Goal: Task Accomplishment & Management: Use online tool/utility

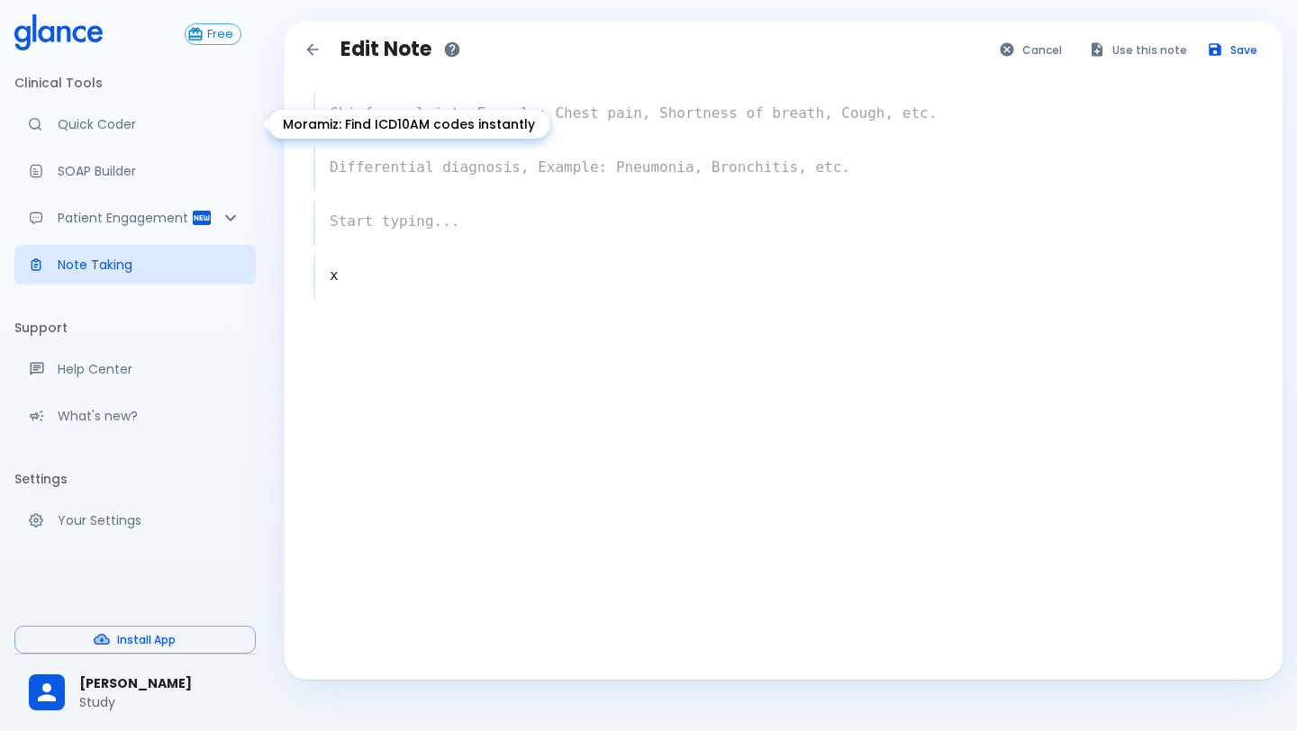
click at [76, 113] on link "Quick Coder" at bounding box center [134, 124] width 241 height 40
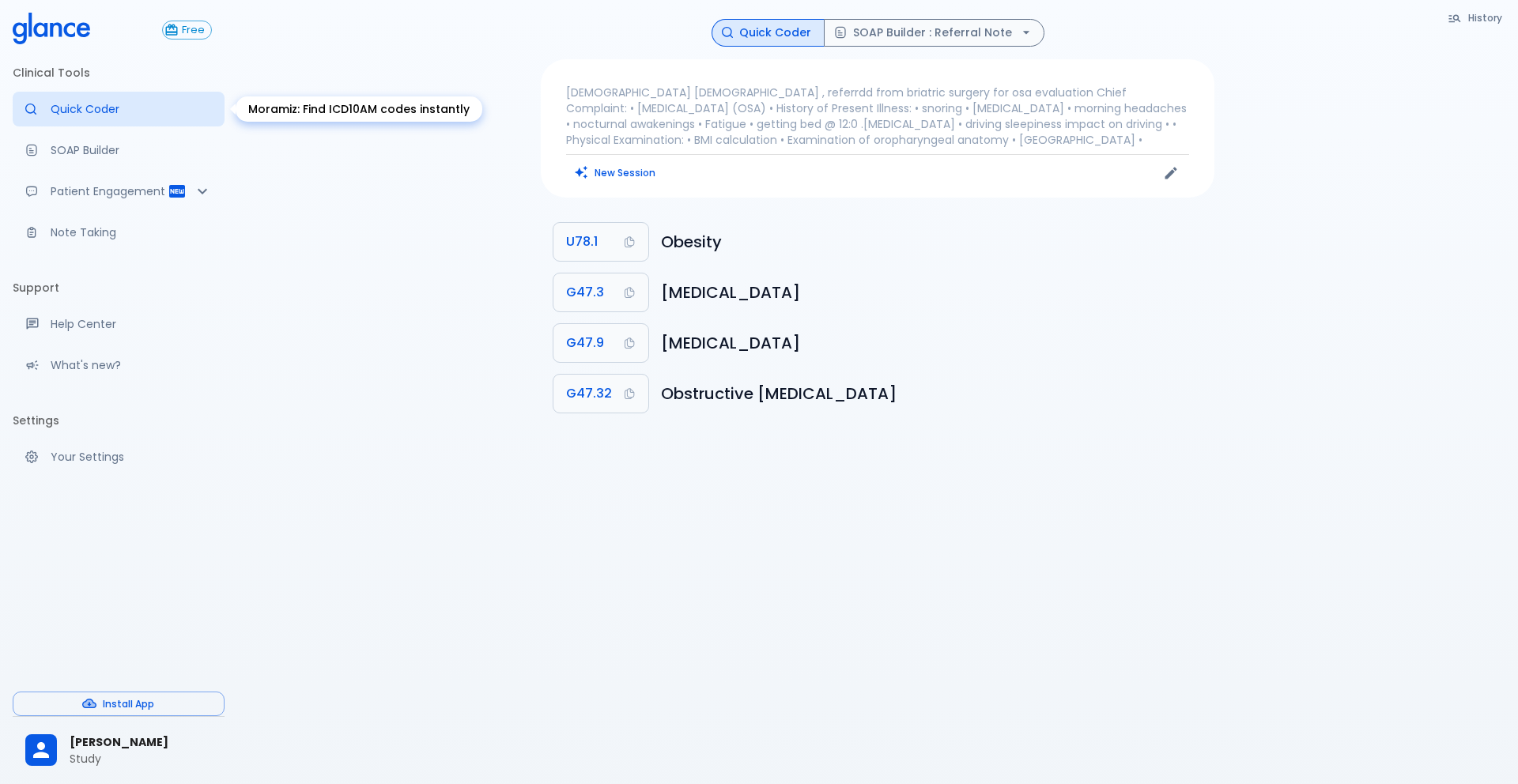
click at [157, 101] on p "Quick Coder" at bounding box center [132, 109] width 161 height 16
click at [586, 177] on icon "Clears all inputs and results." at bounding box center [581, 172] width 14 height 14
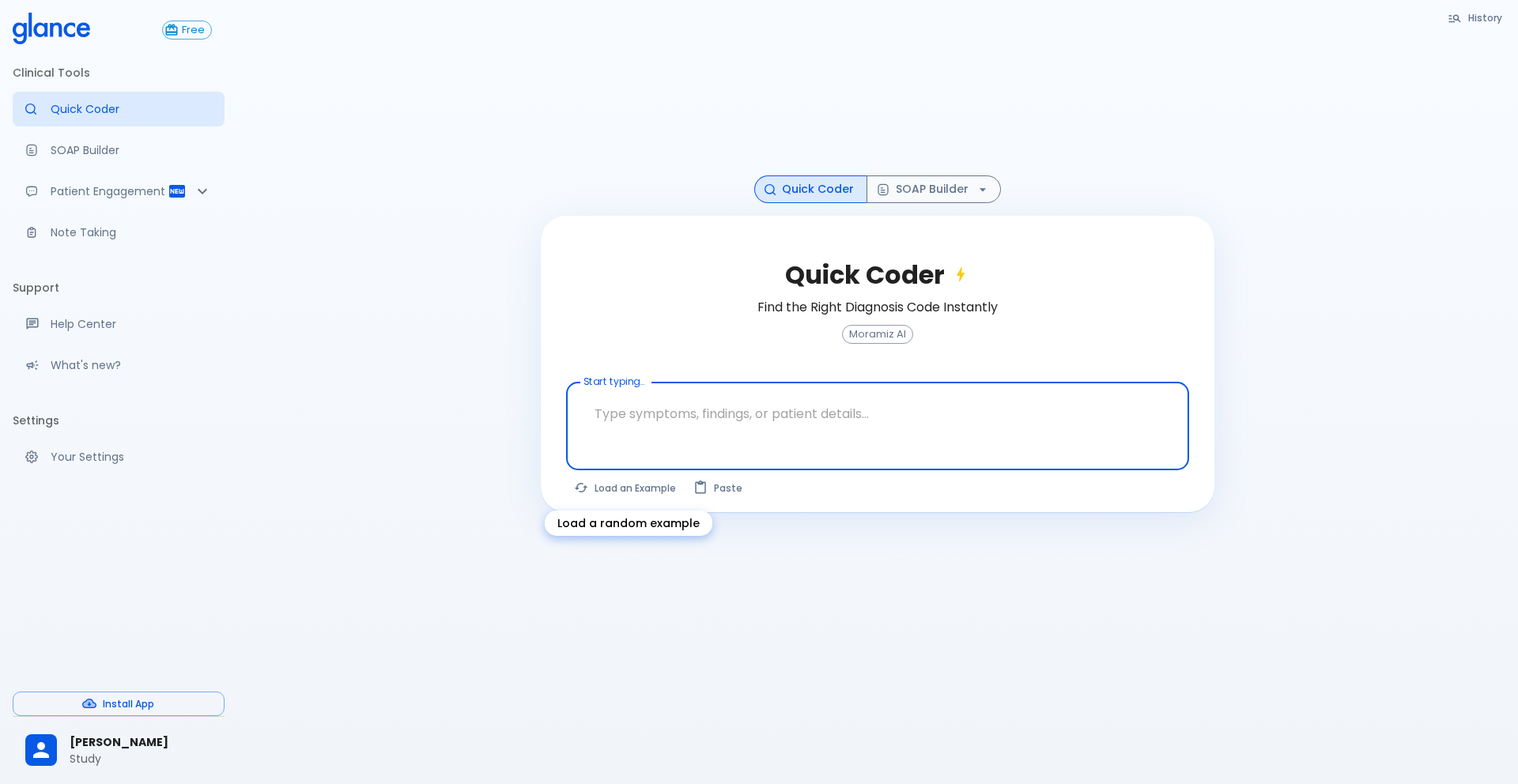
click at [648, 483] on button "Load an Example" at bounding box center [626, 488] width 119 height 23
type textarea "30F, weight loss, palpitations, heat intolerance, HR 121, goiter, TSH undetecta…"
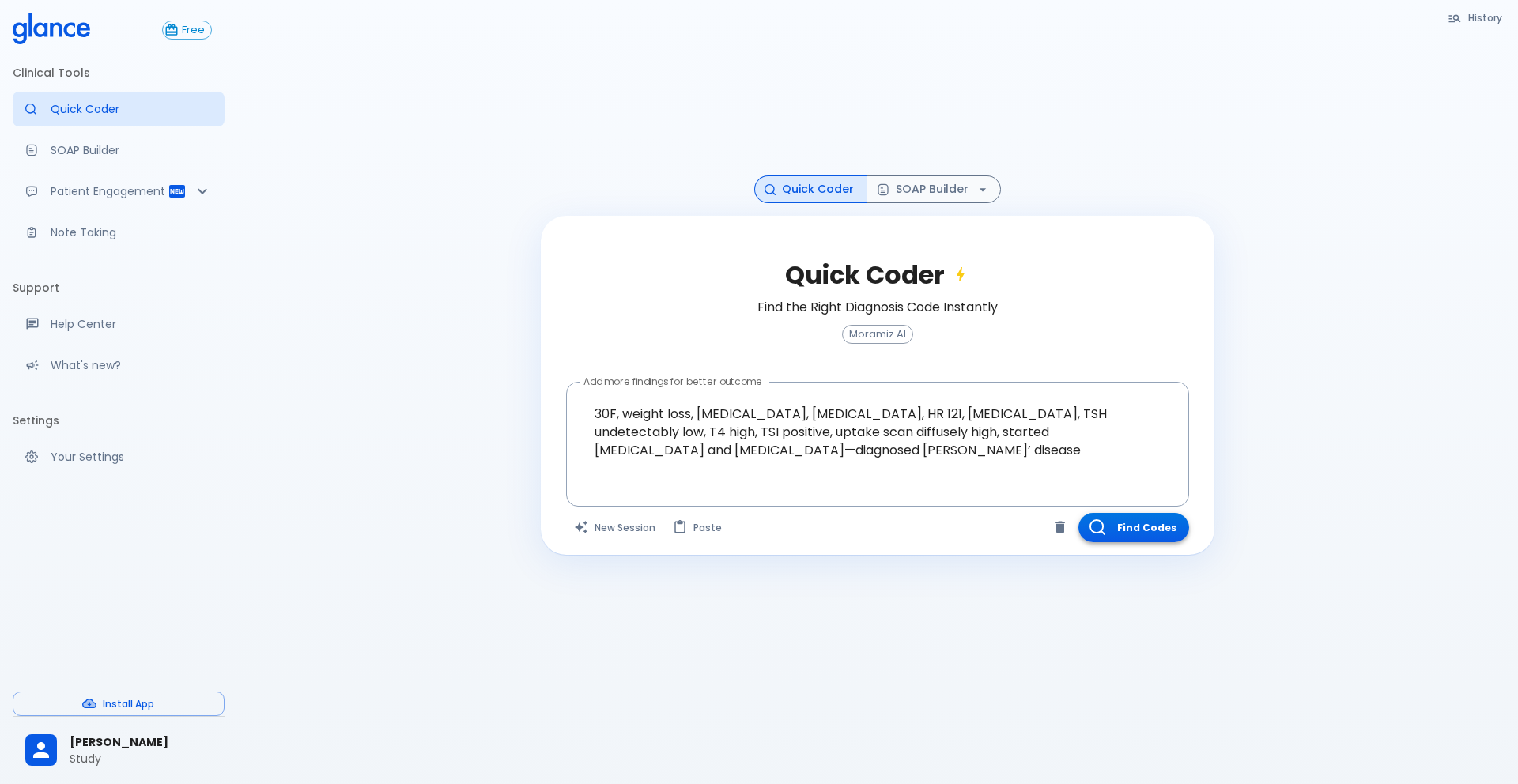
click at [1108, 520] on button "Find Codes" at bounding box center [1134, 527] width 111 height 29
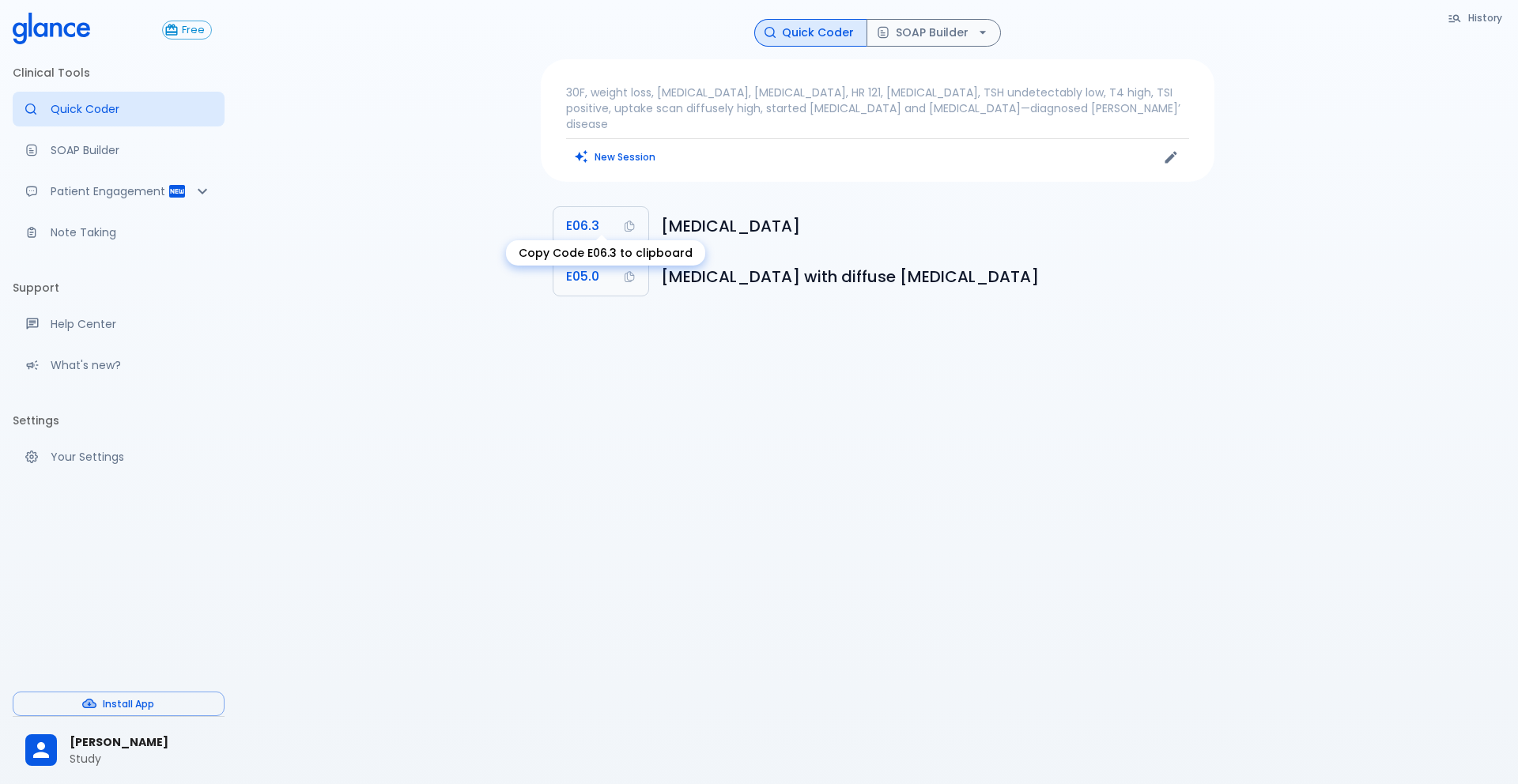
click at [634, 219] on icon "Copy Code E06.3 to clipboard" at bounding box center [629, 225] width 12 height 12
click at [899, 32] on button "SOAP Builder" at bounding box center [933, 33] width 134 height 28
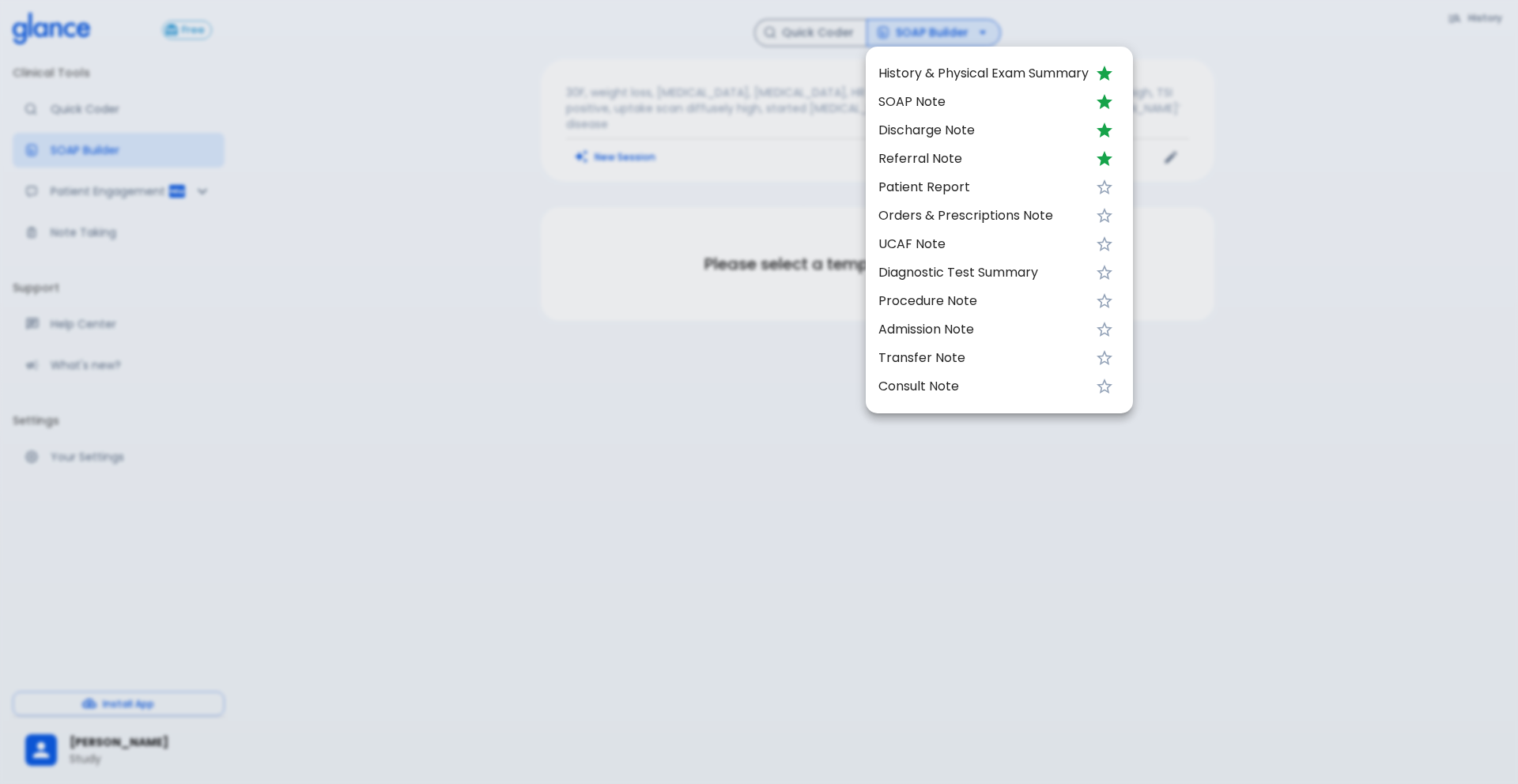
click at [913, 92] on span "SOAP Note" at bounding box center [984, 102] width 211 height 19
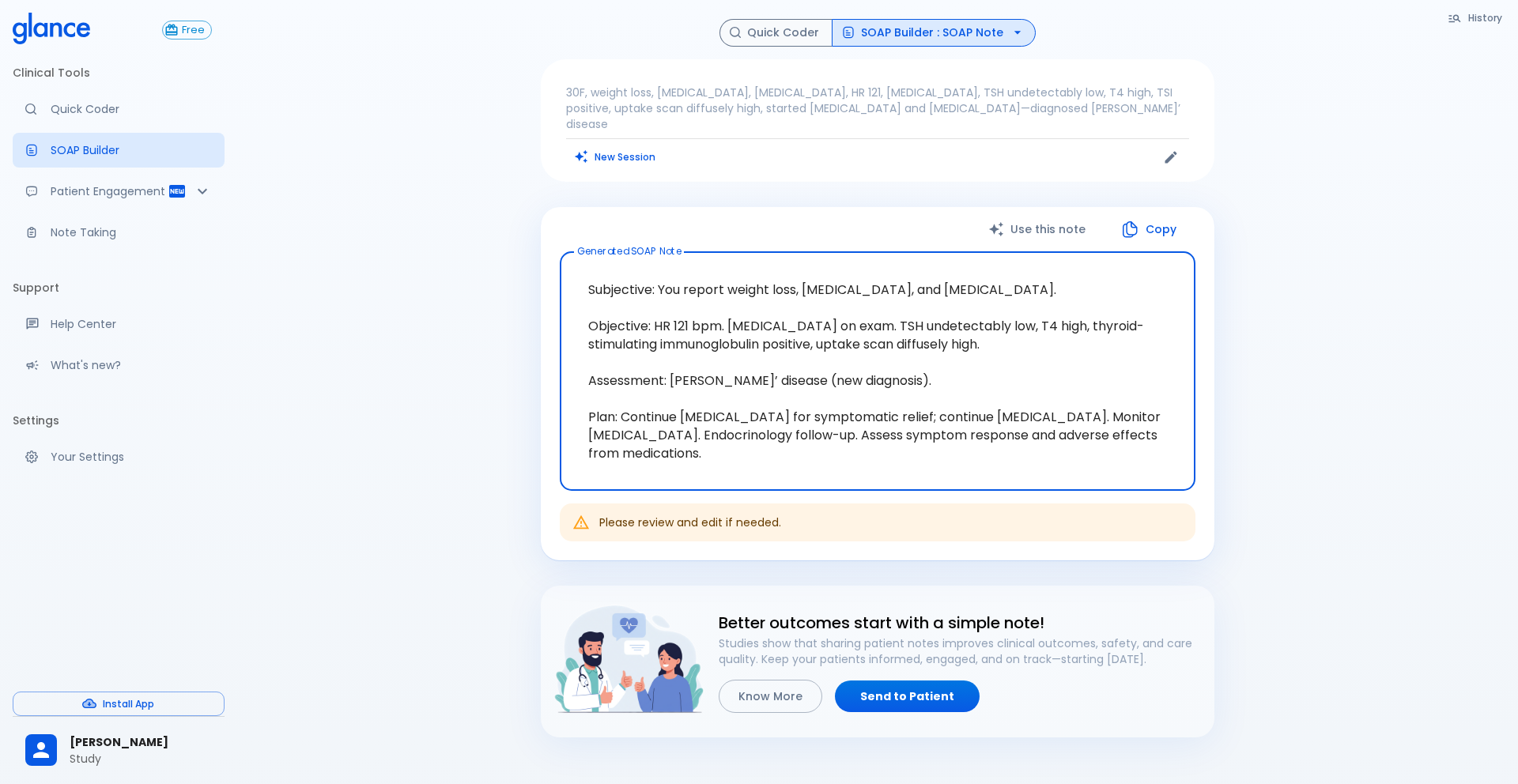
click at [941, 35] on button "SOAP Builder : SOAP Note" at bounding box center [934, 33] width 204 height 28
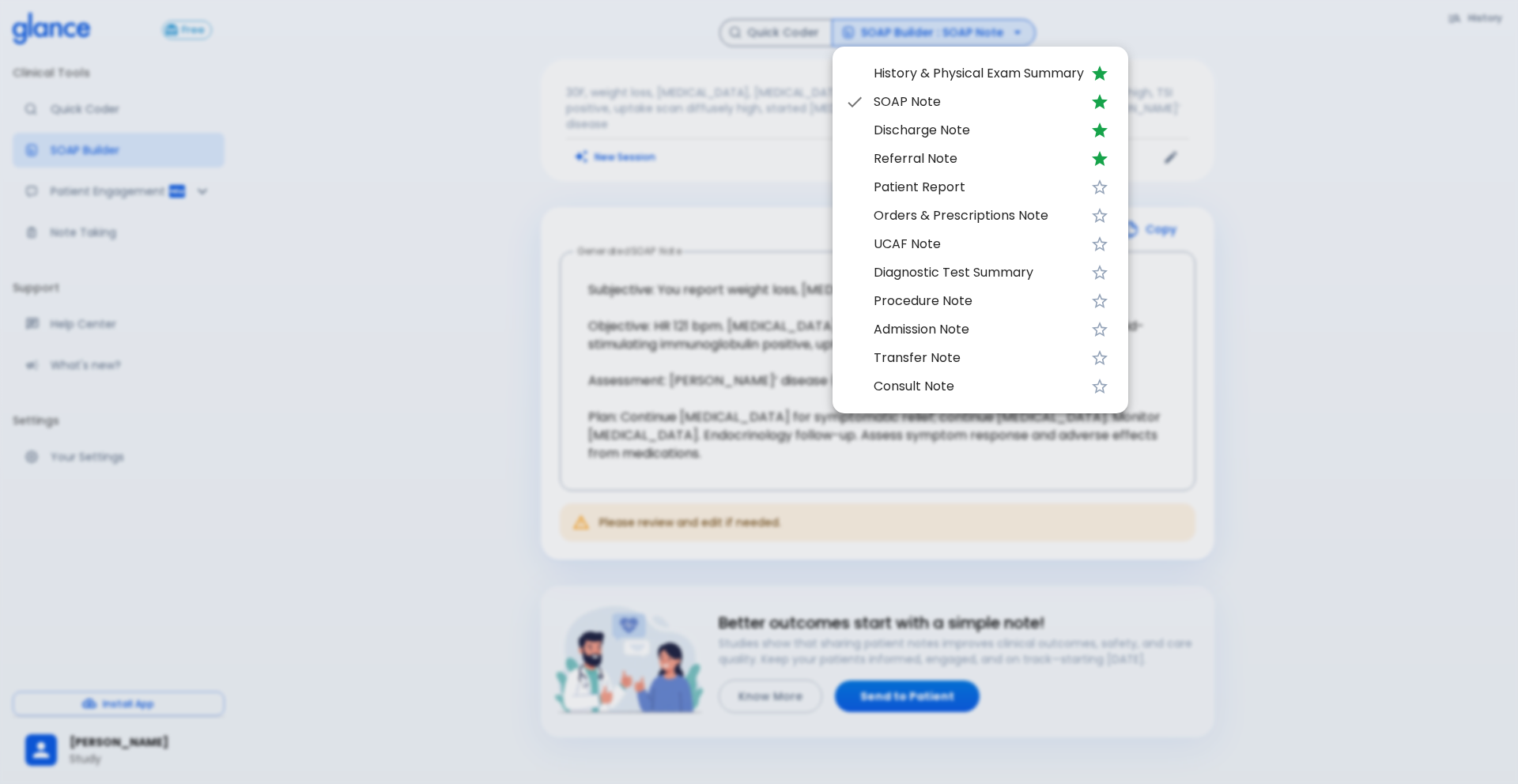
click at [937, 184] on span "Patient Report" at bounding box center [978, 188] width 211 height 19
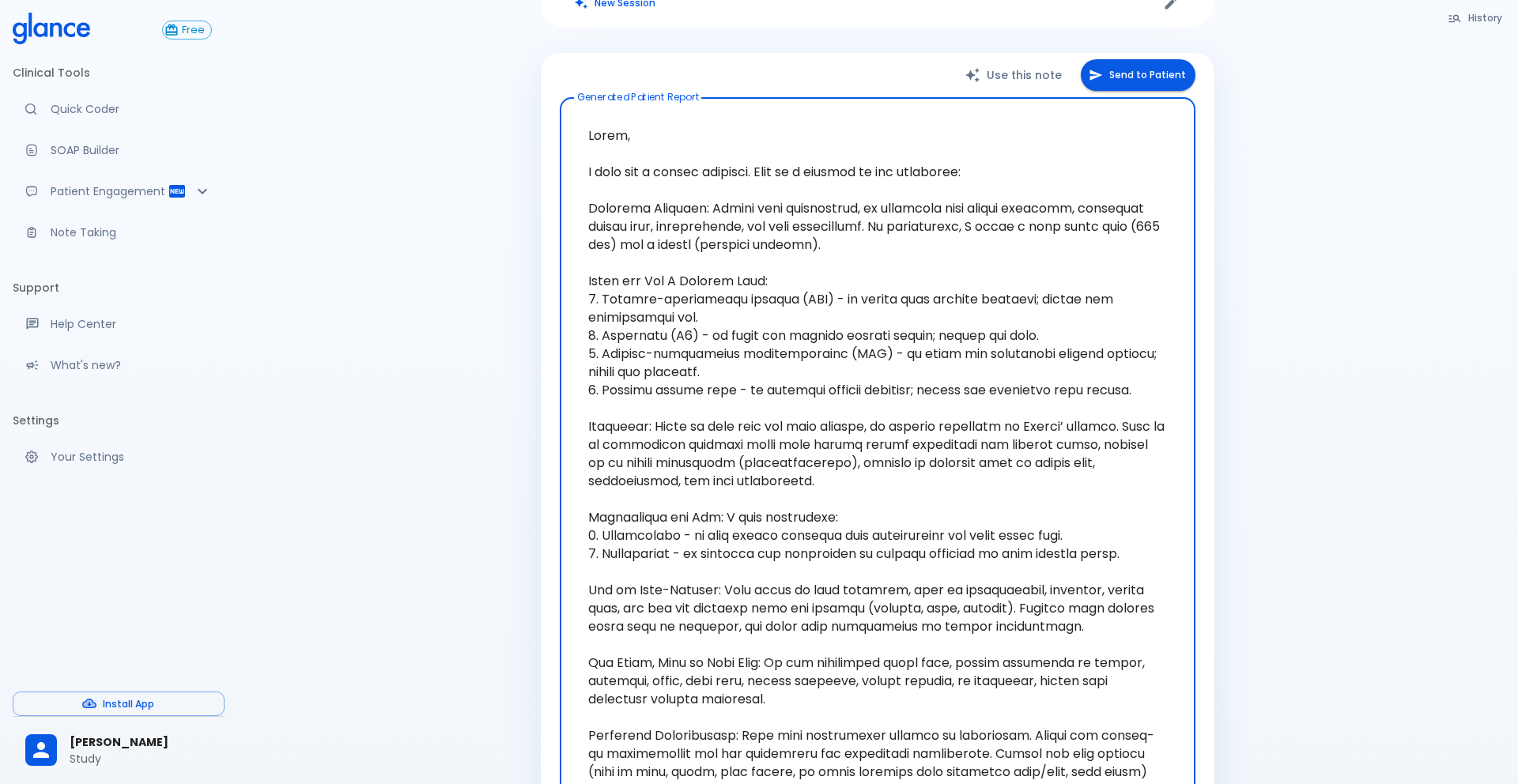
scroll to position [151, 0]
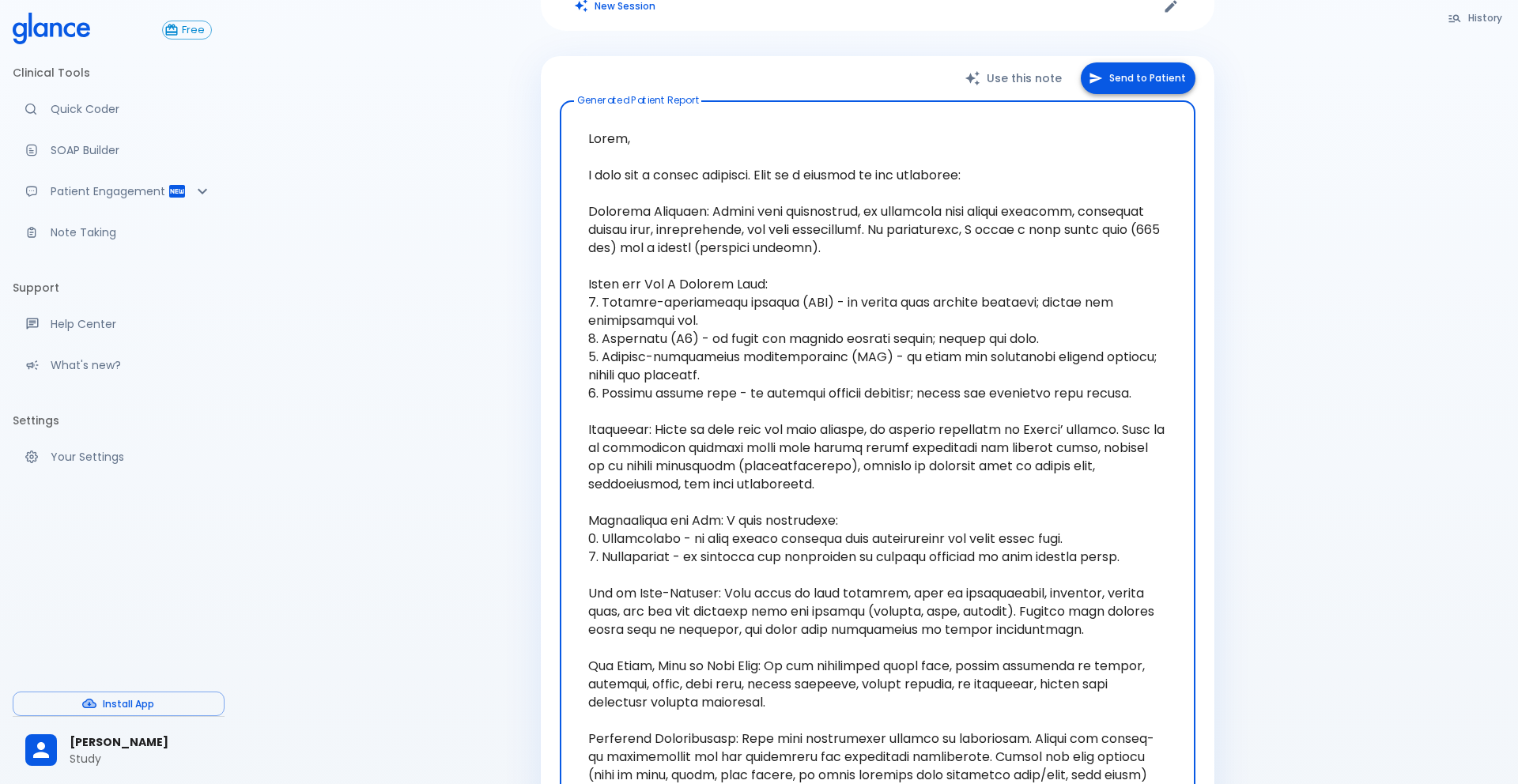
click at [1137, 74] on button "Send to Patient" at bounding box center [1137, 78] width 115 height 32
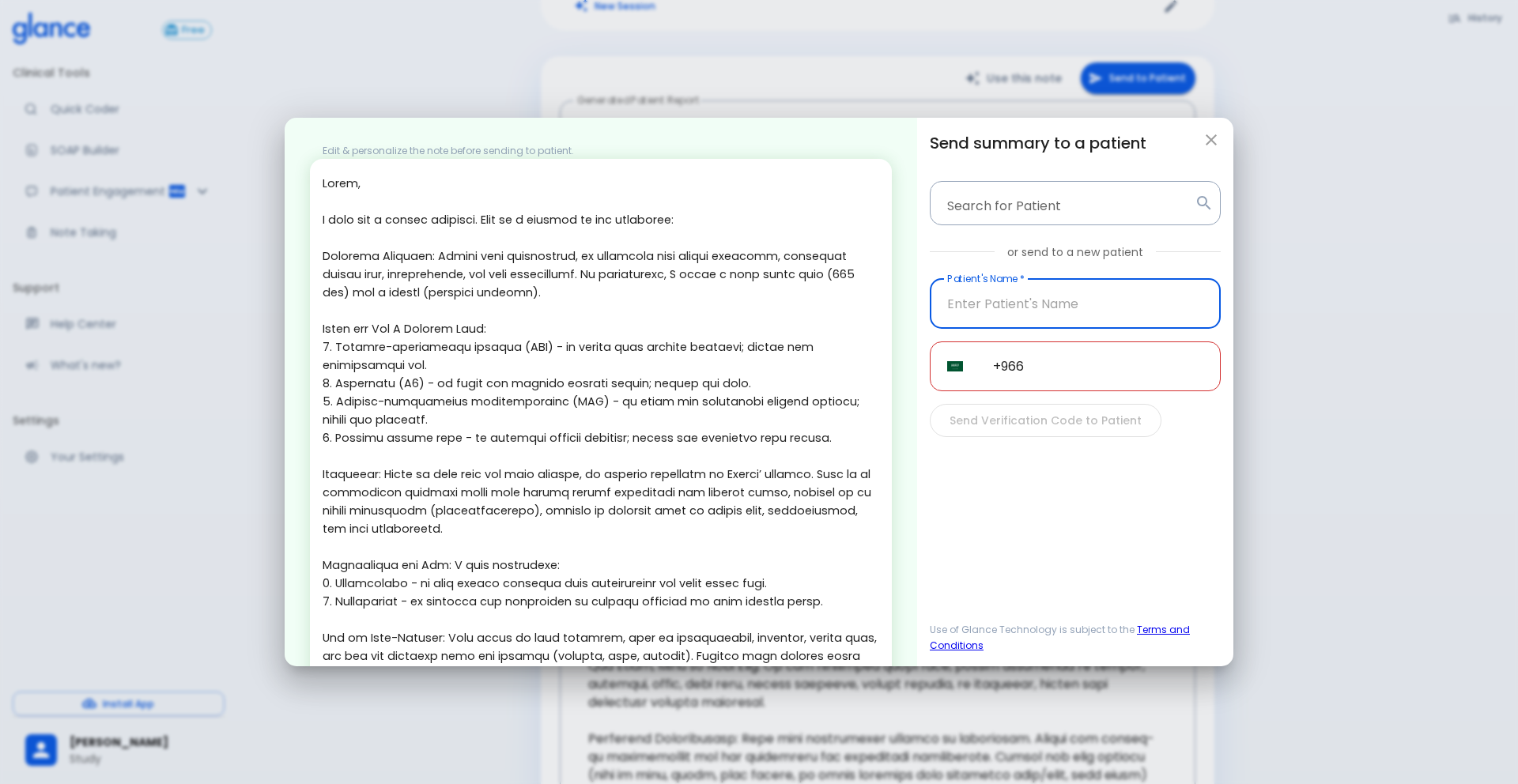
scroll to position [296, 0]
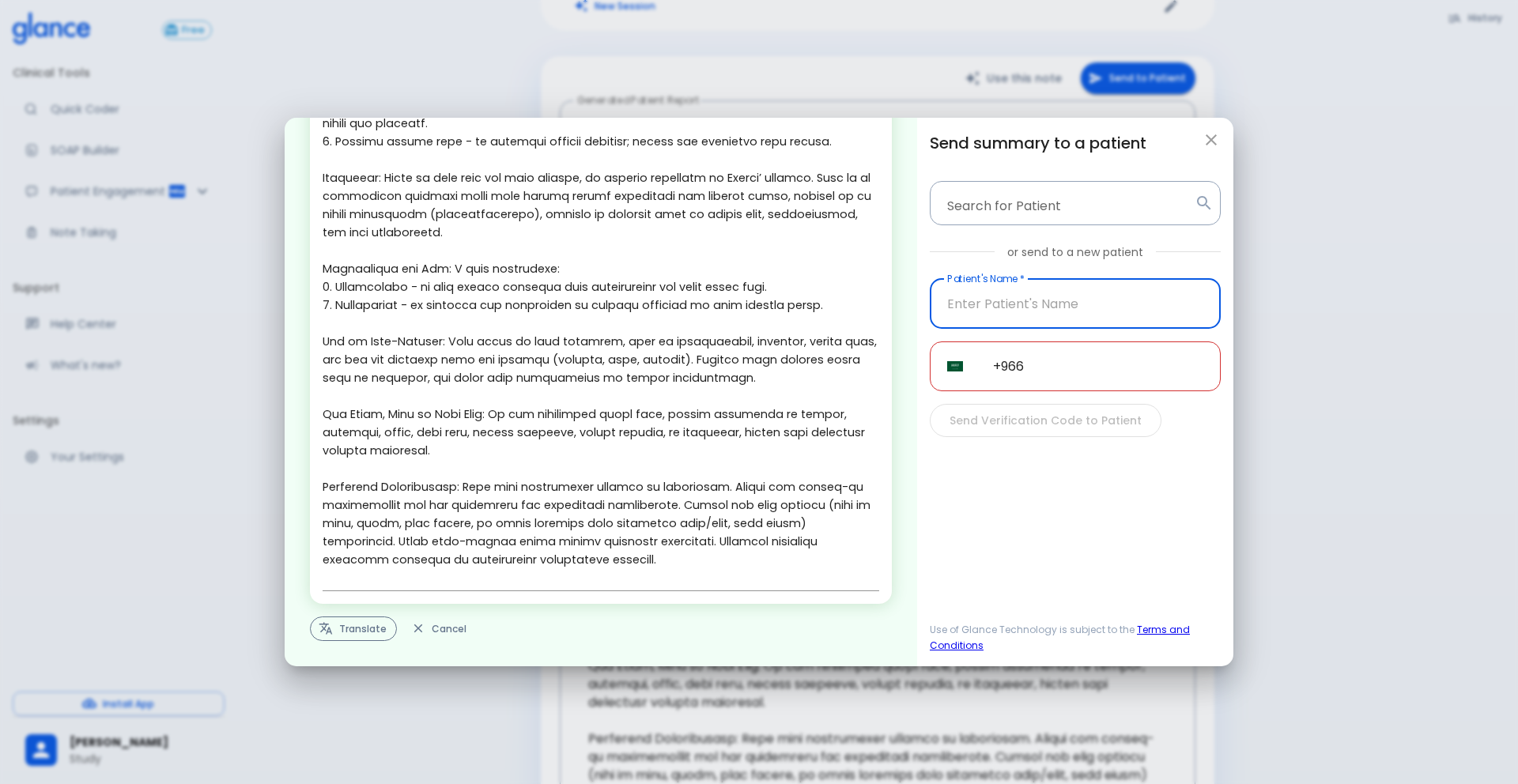
click at [373, 631] on button "Translate" at bounding box center [353, 629] width 87 height 25
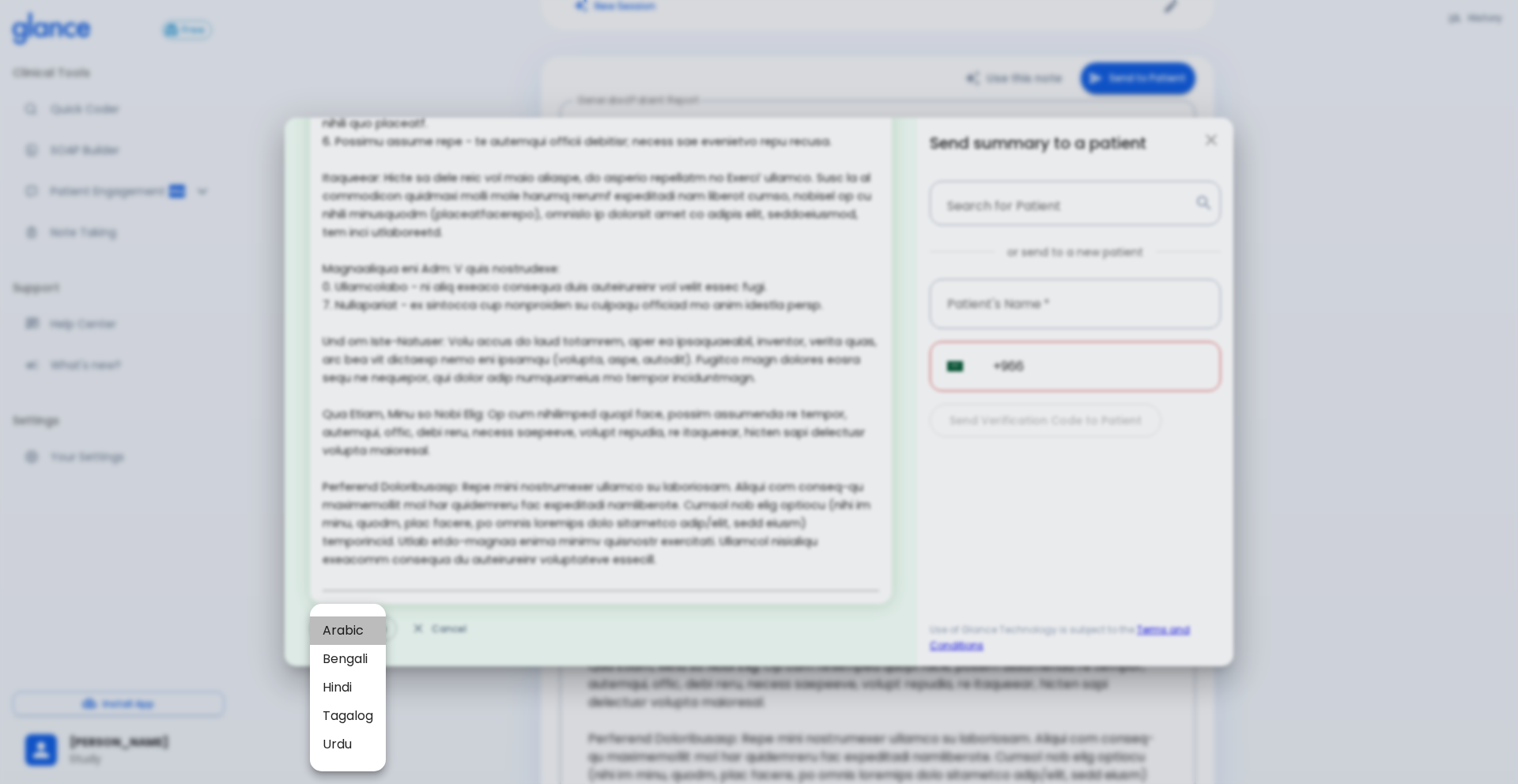
click at [348, 638] on span "Arabic" at bounding box center [348, 631] width 51 height 19
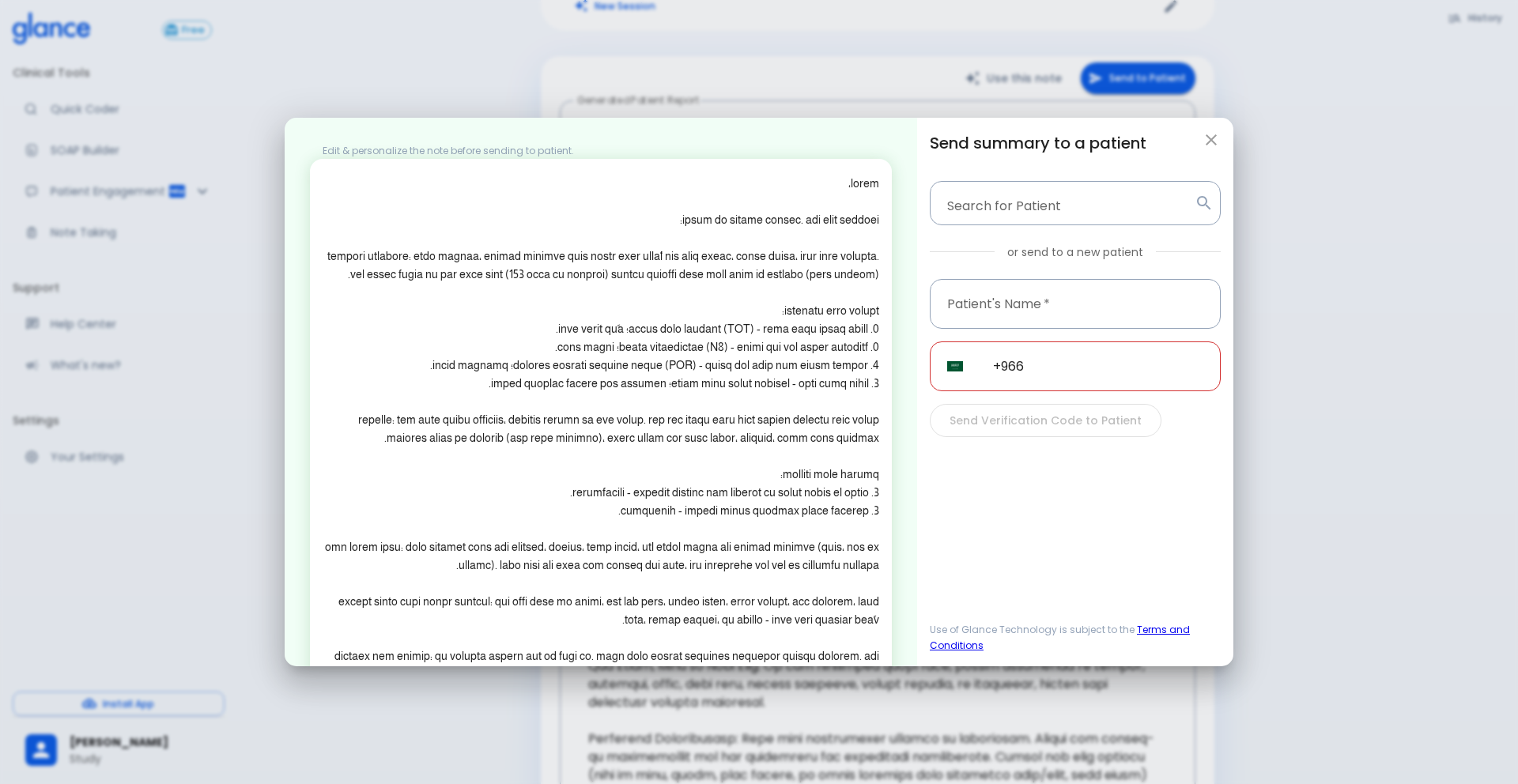
click at [1137, 148] on button "button" at bounding box center [1211, 139] width 32 height 32
type textarea "Hello, I wish you a speedy recovery. This is a summary of the encounter: Clinic…"
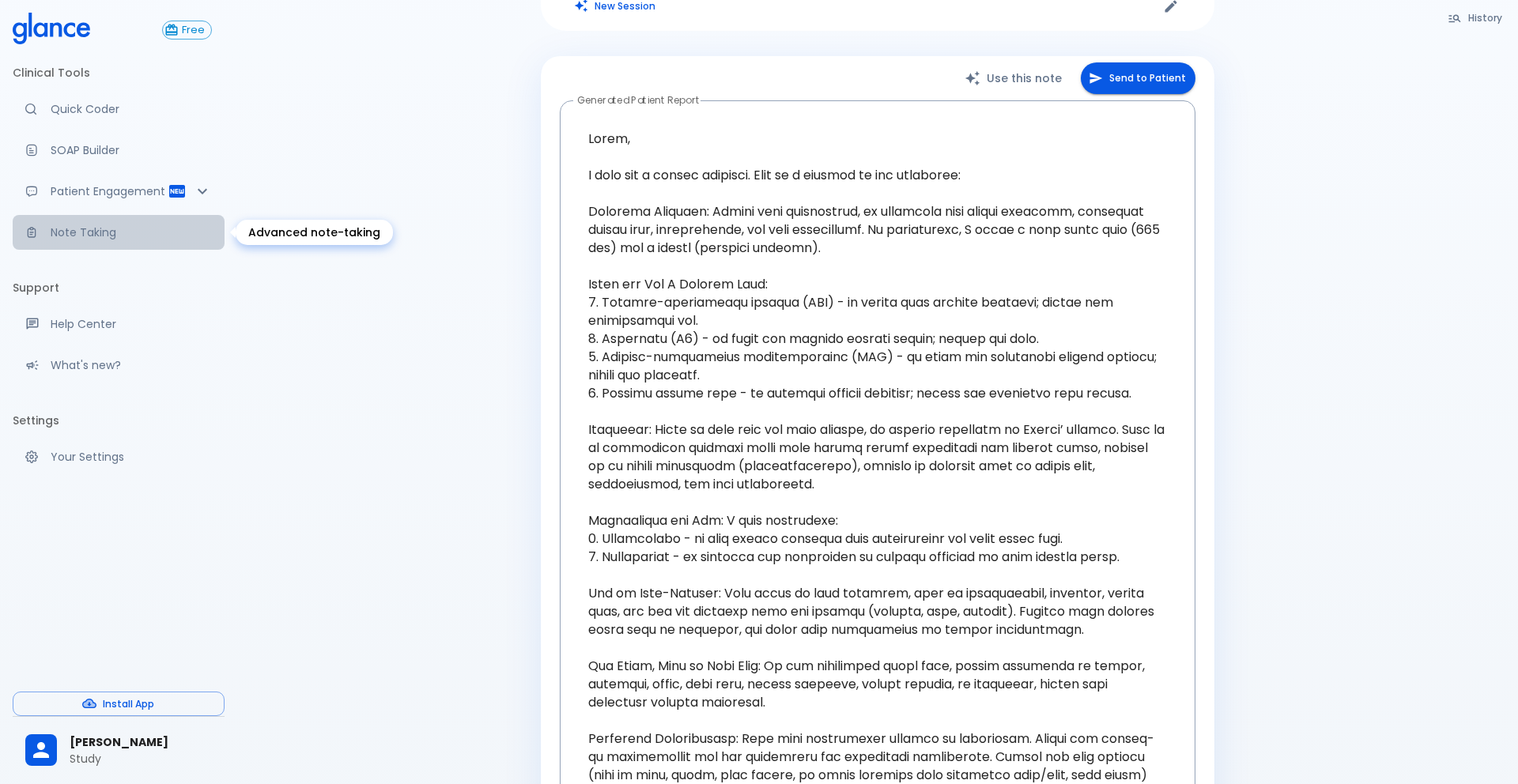
click at [118, 242] on link "Note Taking" at bounding box center [118, 232] width 211 height 35
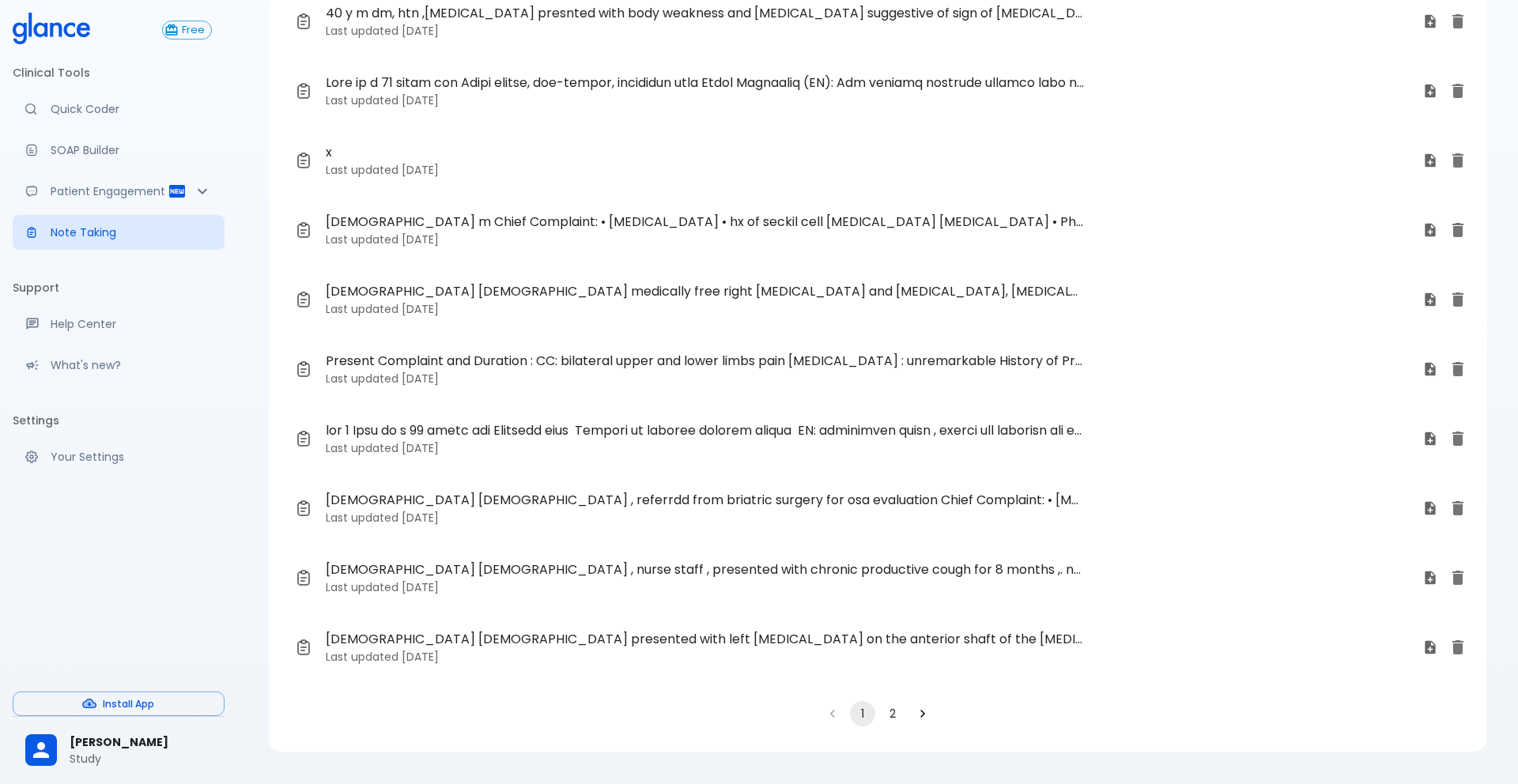
scroll to position [114, 0]
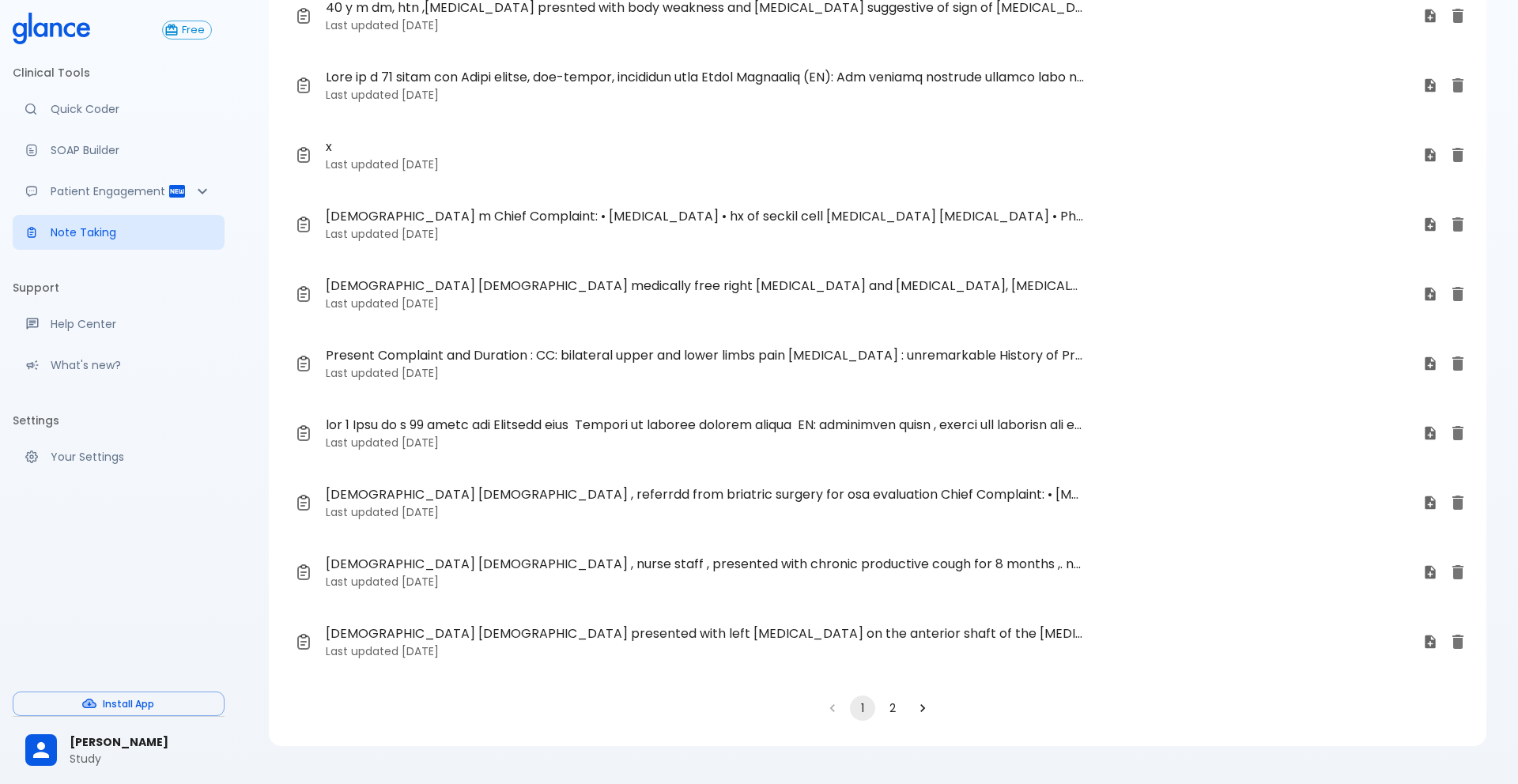
click at [502, 496] on span "35 yo male , referrdd from briatric surgery for osa evaluation Chief Complaint:…" at bounding box center [705, 495] width 759 height 19
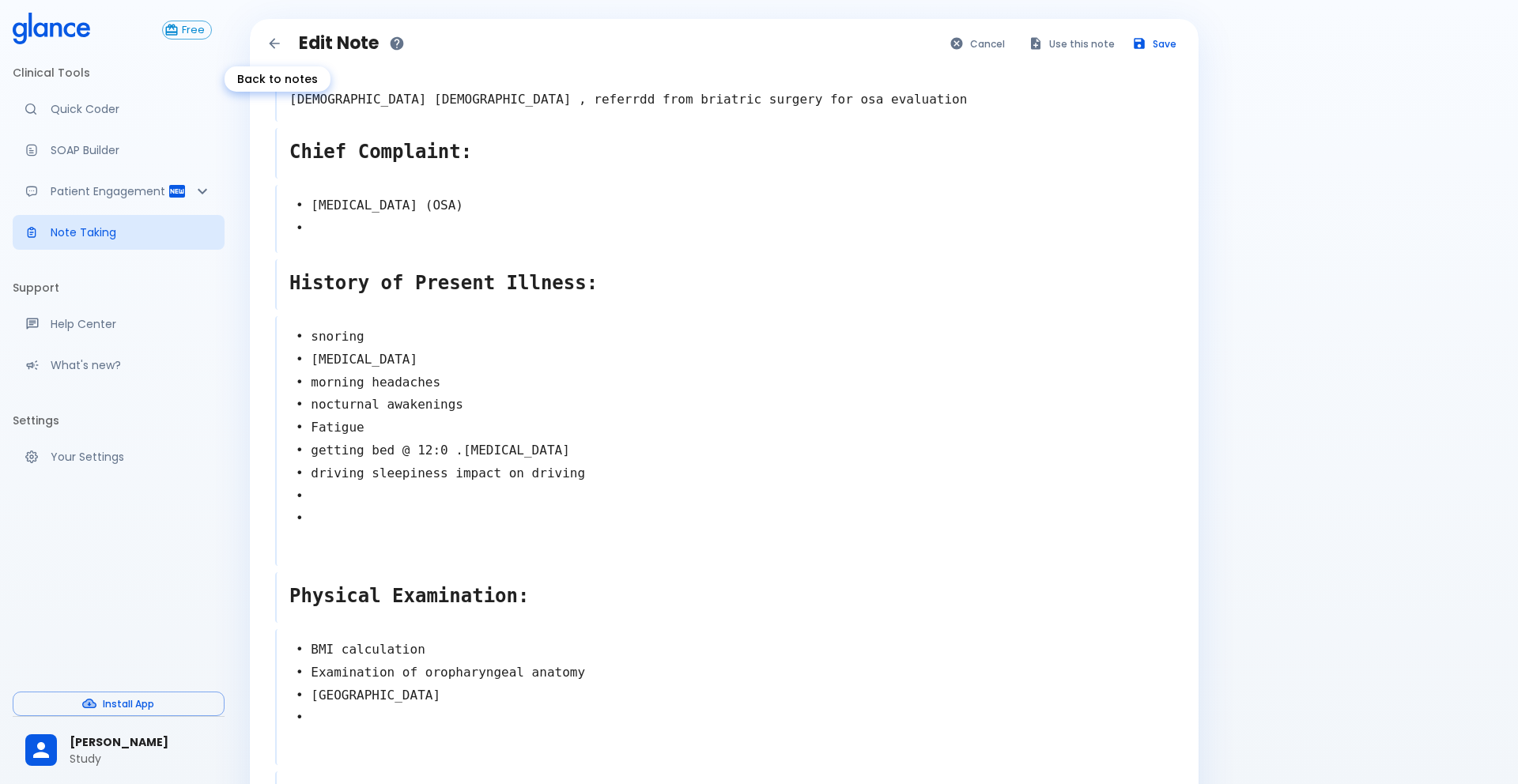
click at [276, 52] on button "Back to notes" at bounding box center [274, 43] width 24 height 24
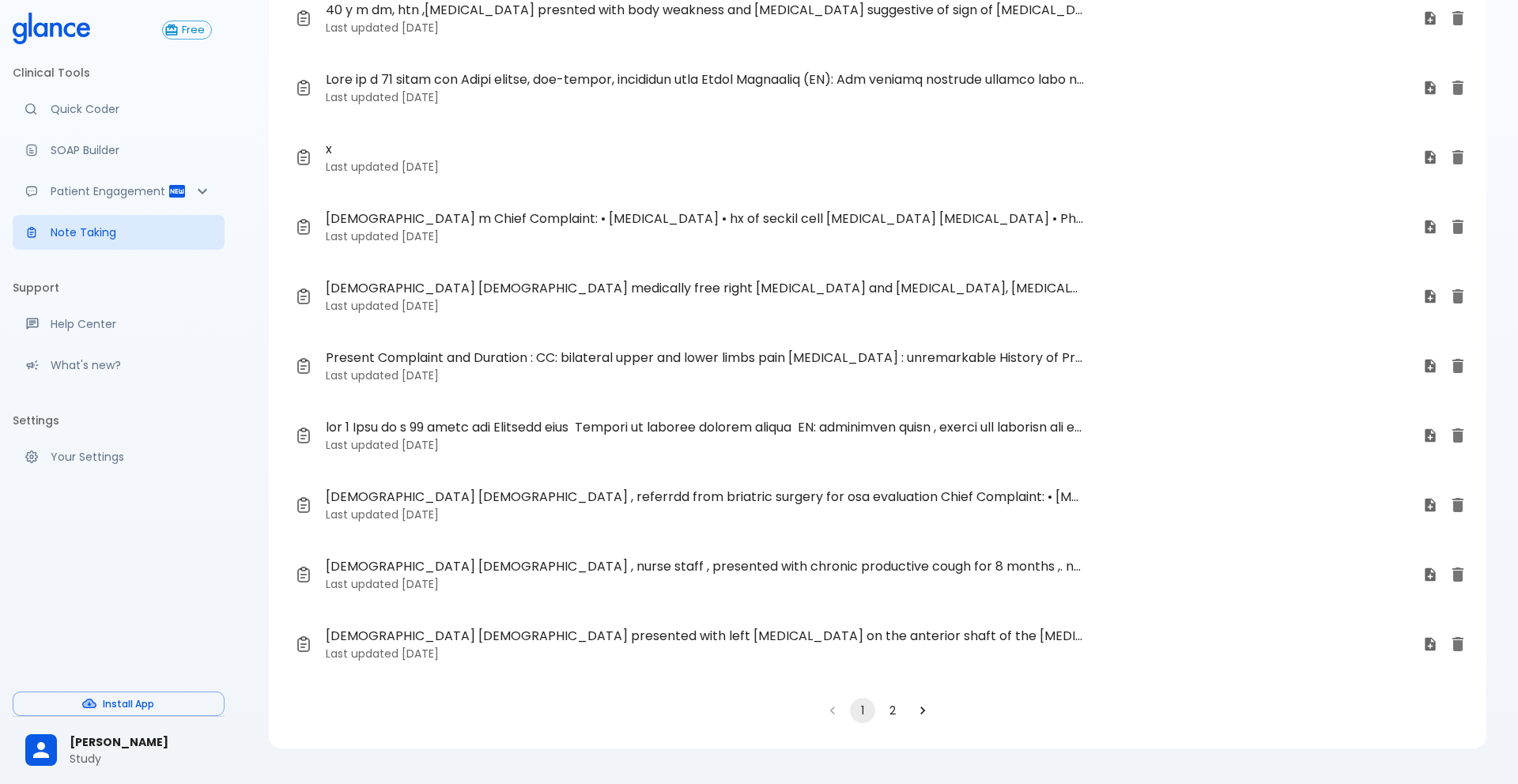
scroll to position [114, 0]
click at [899, 641] on button "2" at bounding box center [892, 708] width 25 height 25
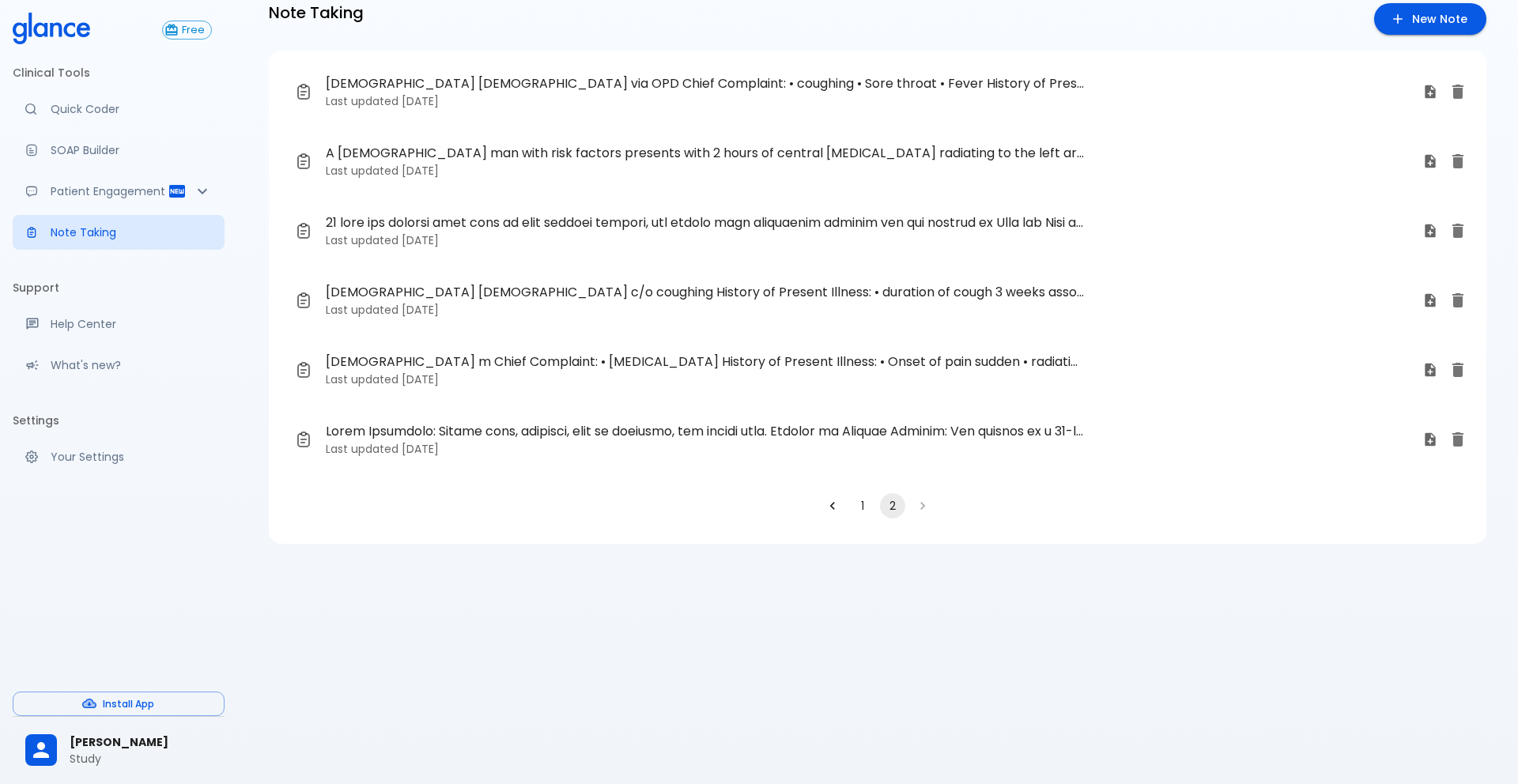
scroll to position [38, 0]
click at [618, 165] on p "Last updated 7 days ago" at bounding box center [868, 171] width 1085 height 16
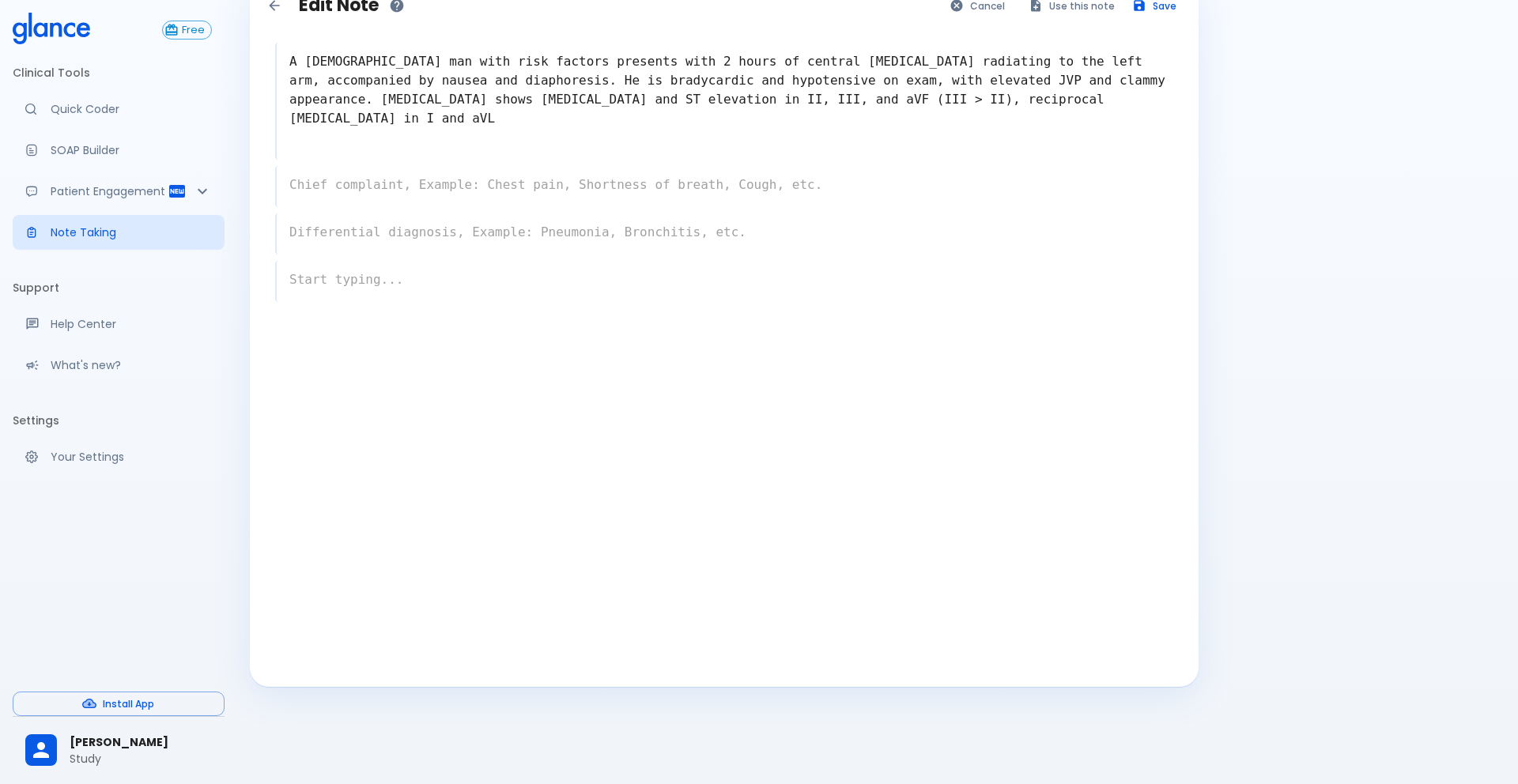
scroll to position [25, 0]
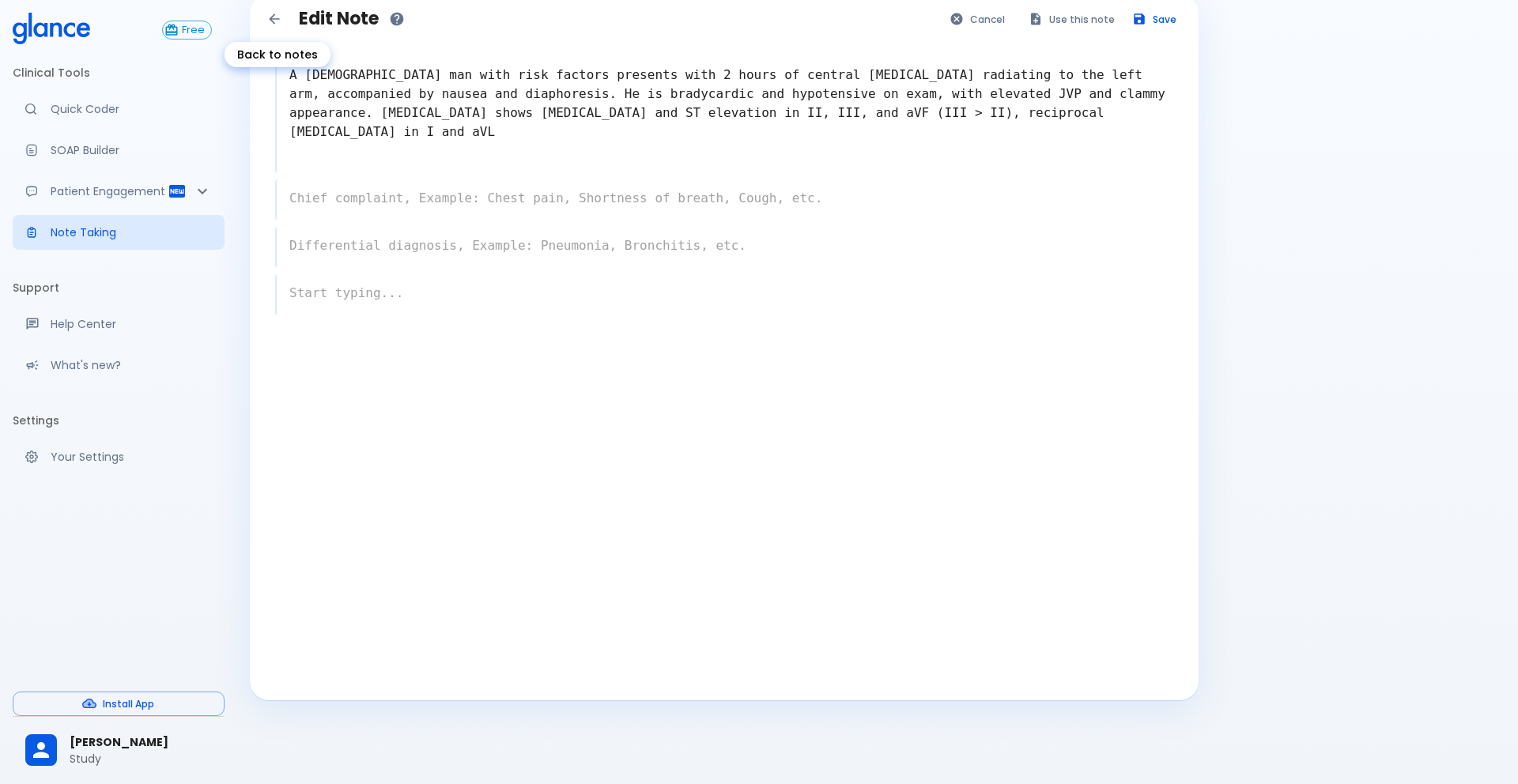
click at [274, 31] on div "Back to notes" at bounding box center [277, 49] width 109 height 38
click at [272, 20] on icon "Back to notes" at bounding box center [274, 18] width 11 height 11
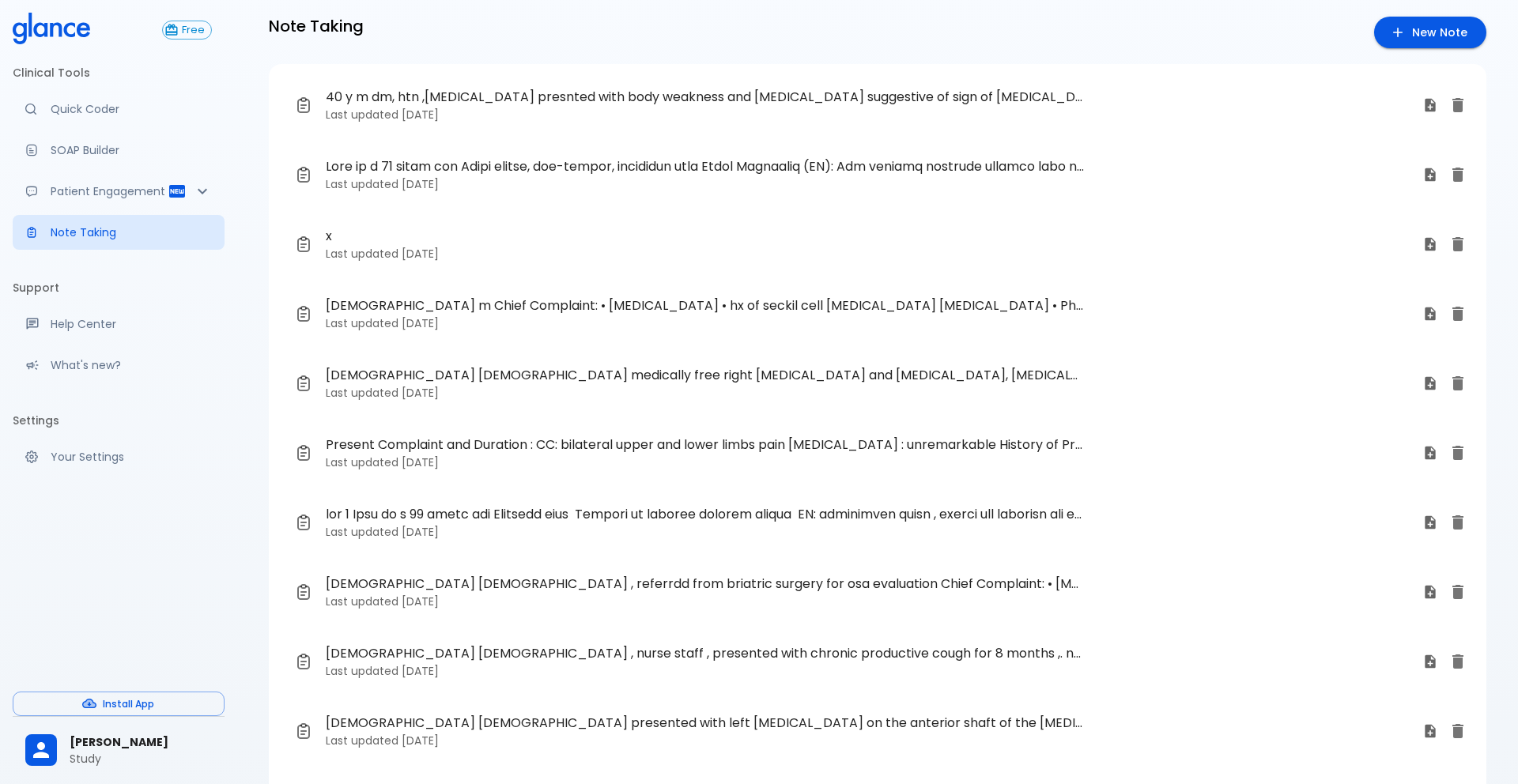
scroll to position [114, 0]
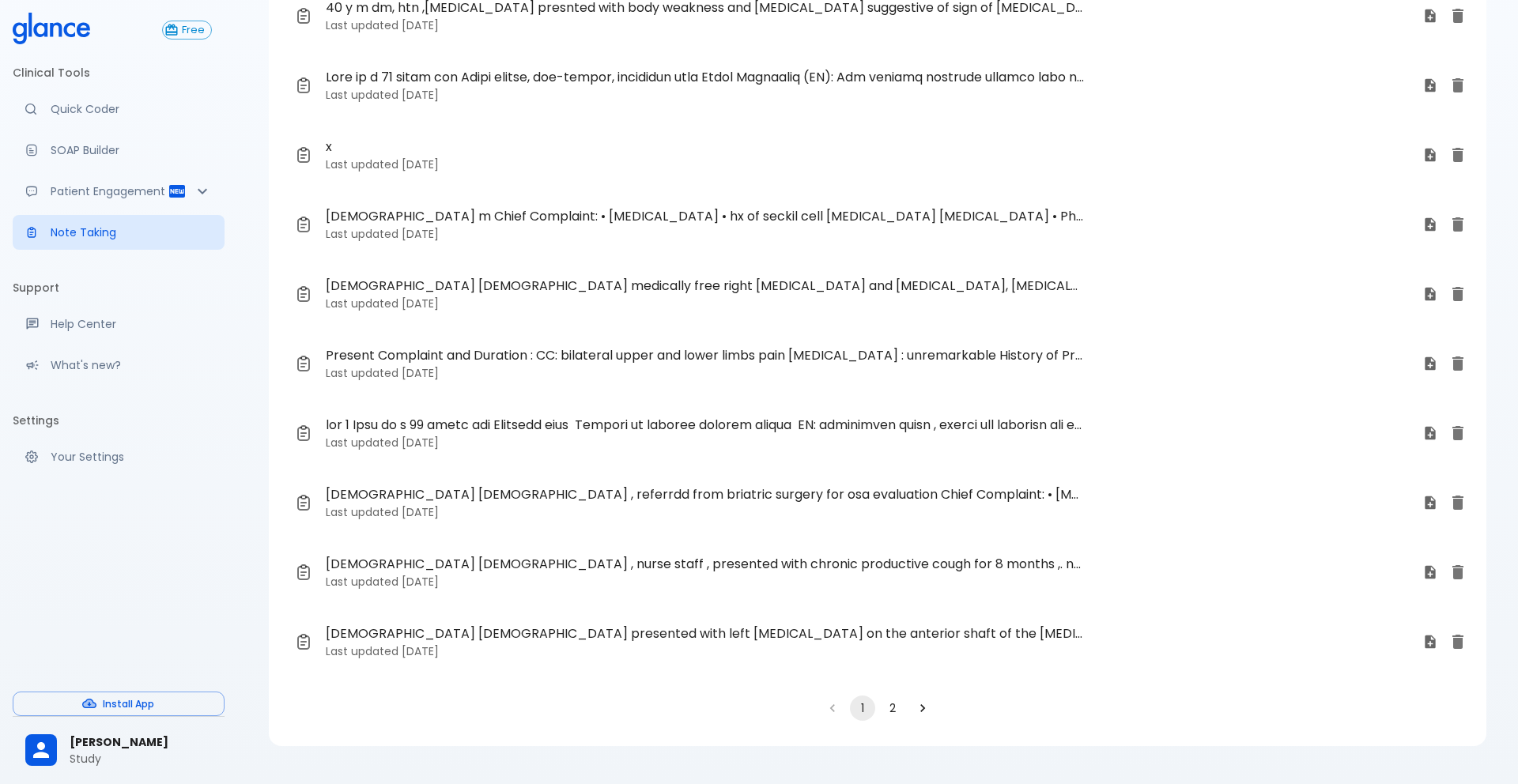
click at [893, 641] on button "2" at bounding box center [892, 708] width 25 height 25
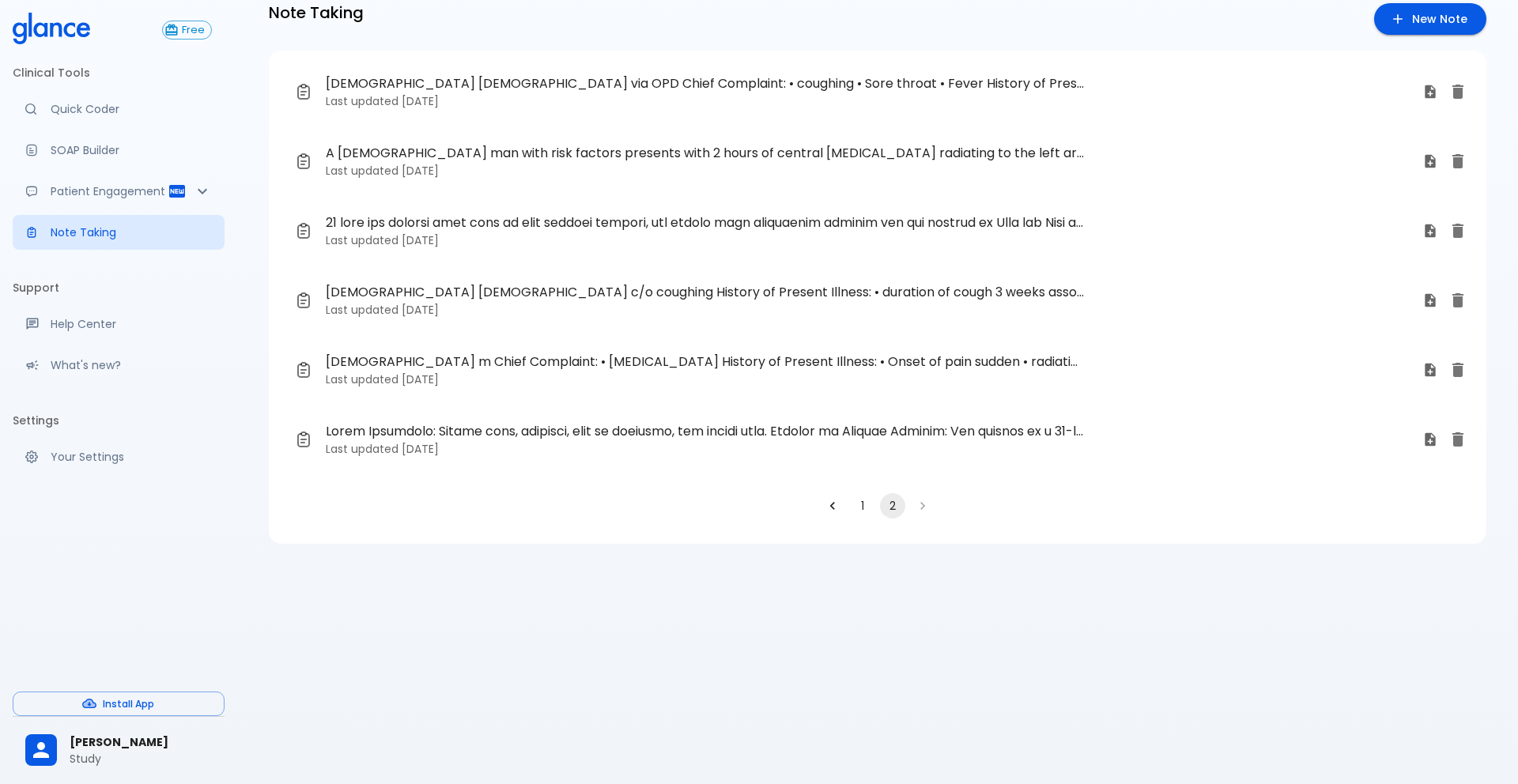
click at [632, 110] on link "23 y o female via OPD Chief Complaint: • coughing • Sore throat • Fever History…" at bounding box center [865, 91] width 1167 height 57
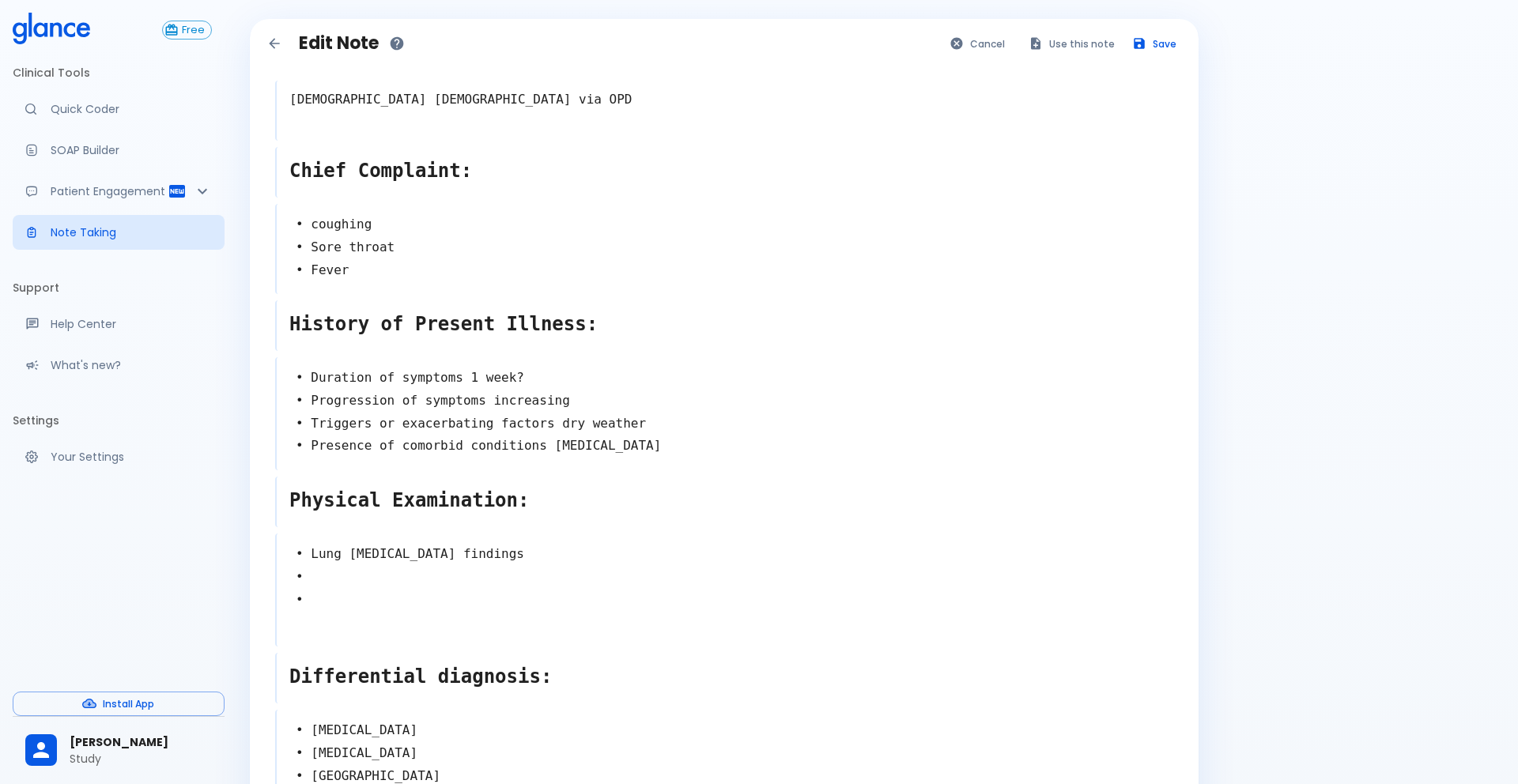
scroll to position [64, 0]
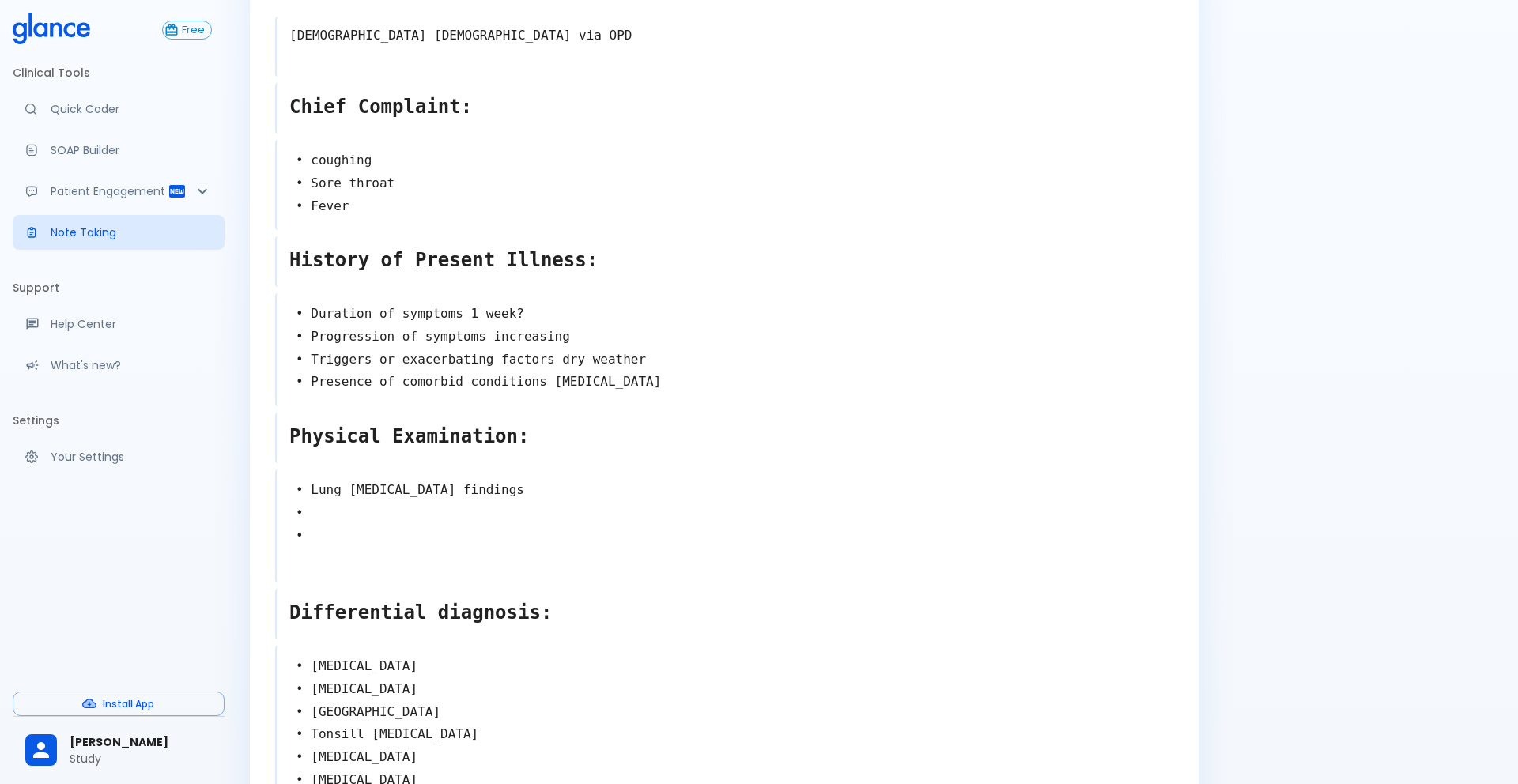
click at [629, 370] on textarea "• Duration of symptoms 1 week? • Progression of symptoms increasing • Triggers …" at bounding box center [725, 348] width 897 height 103
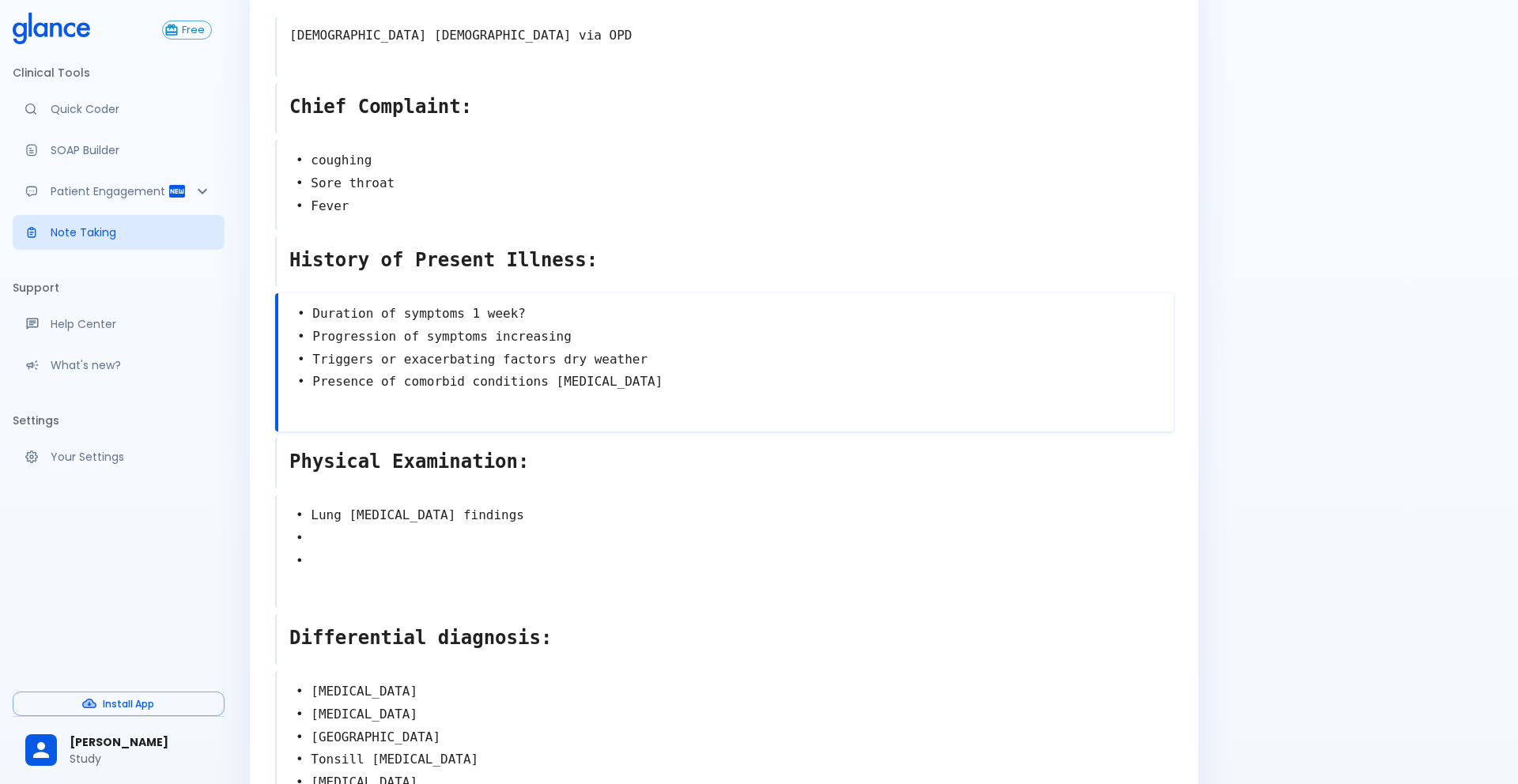
scroll to position [106, 0]
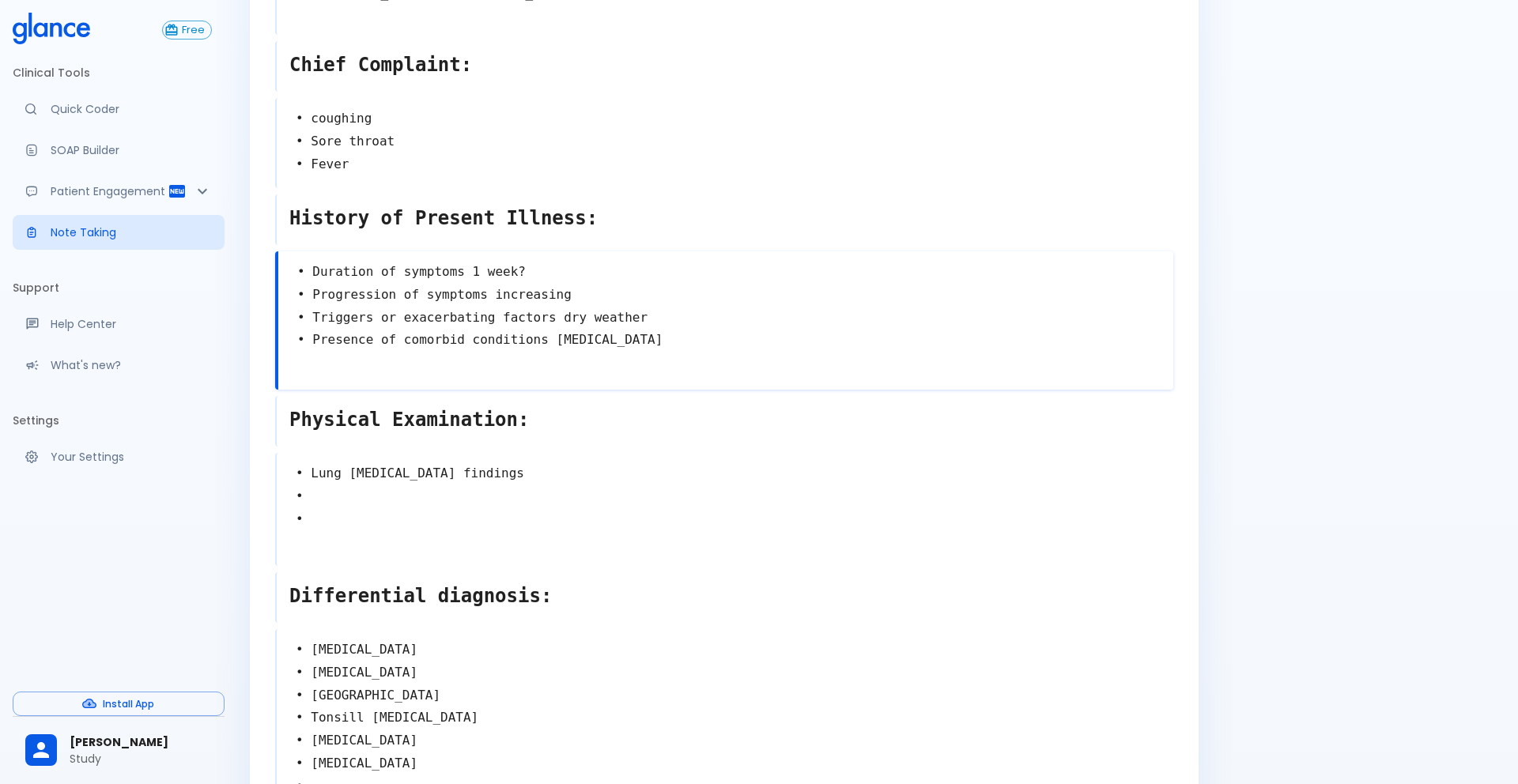
click at [546, 479] on textarea "• Lung auscultation findings • •" at bounding box center [725, 508] width 897 height 103
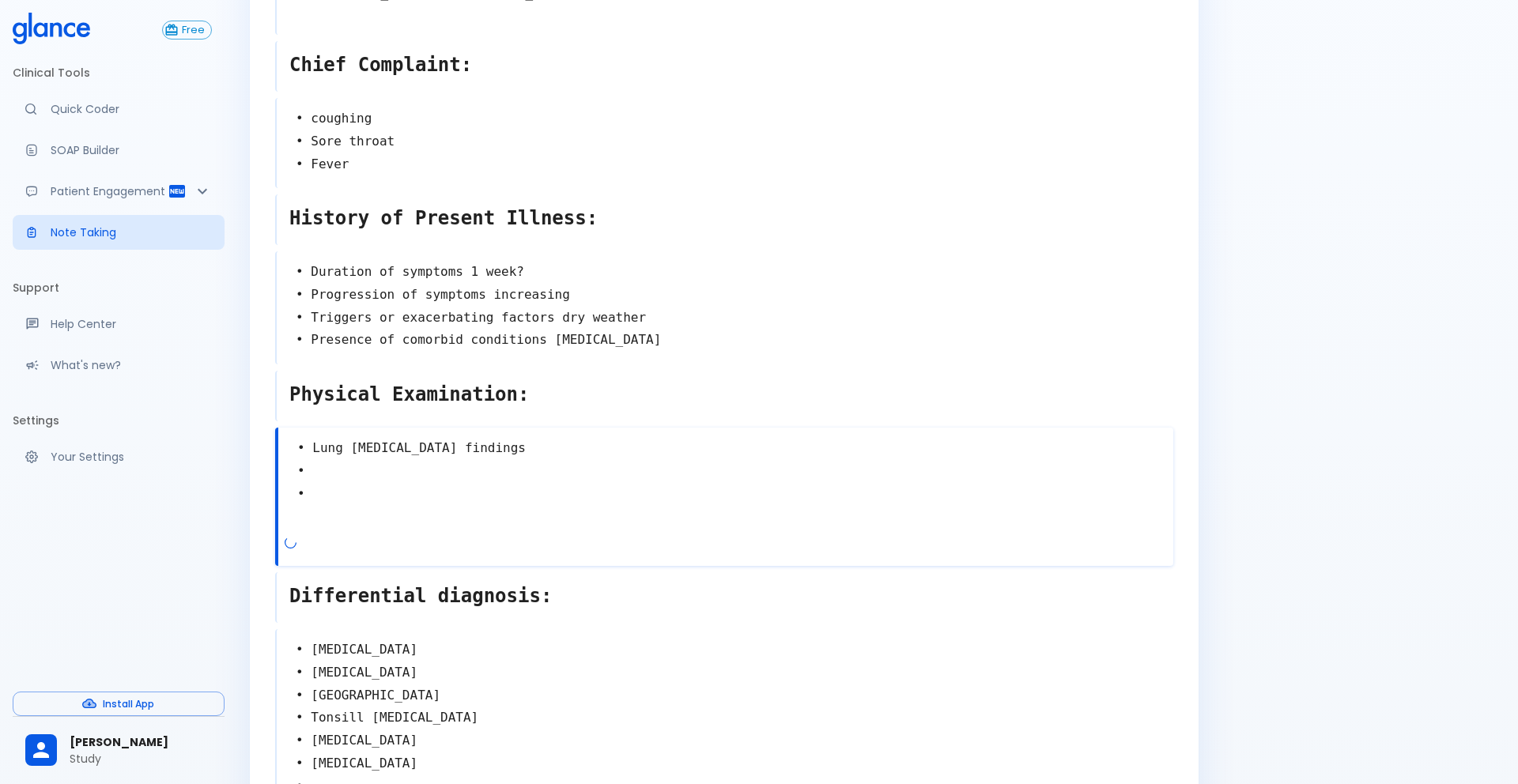
type textarea "• Lung auscultation findings • • •"
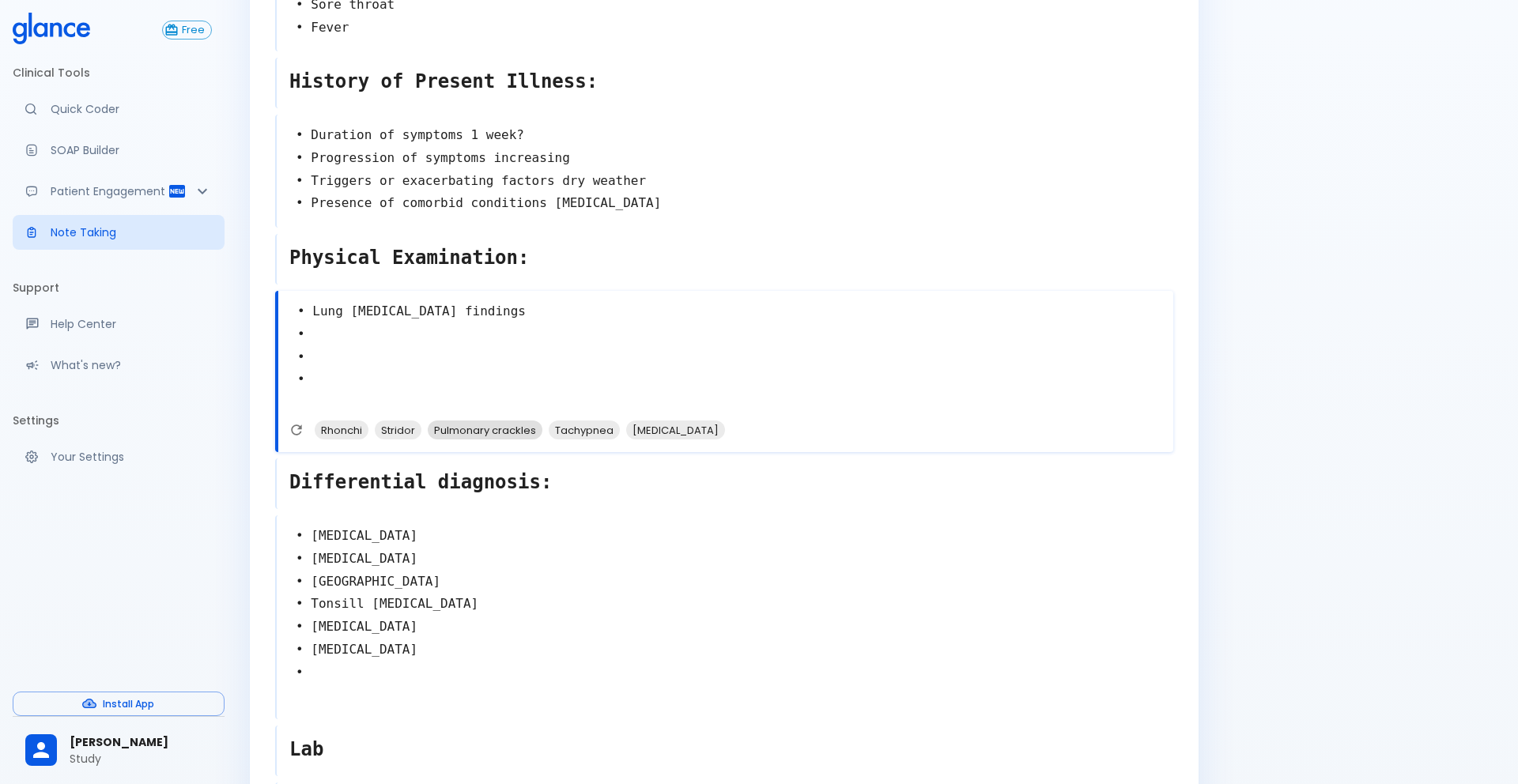
scroll to position [244, 0]
click at [372, 641] on textarea "• Acute bronchitis • Upper respiratory infection • Pneumonia • Tonsill Tonsilli…" at bounding box center [725, 614] width 897 height 195
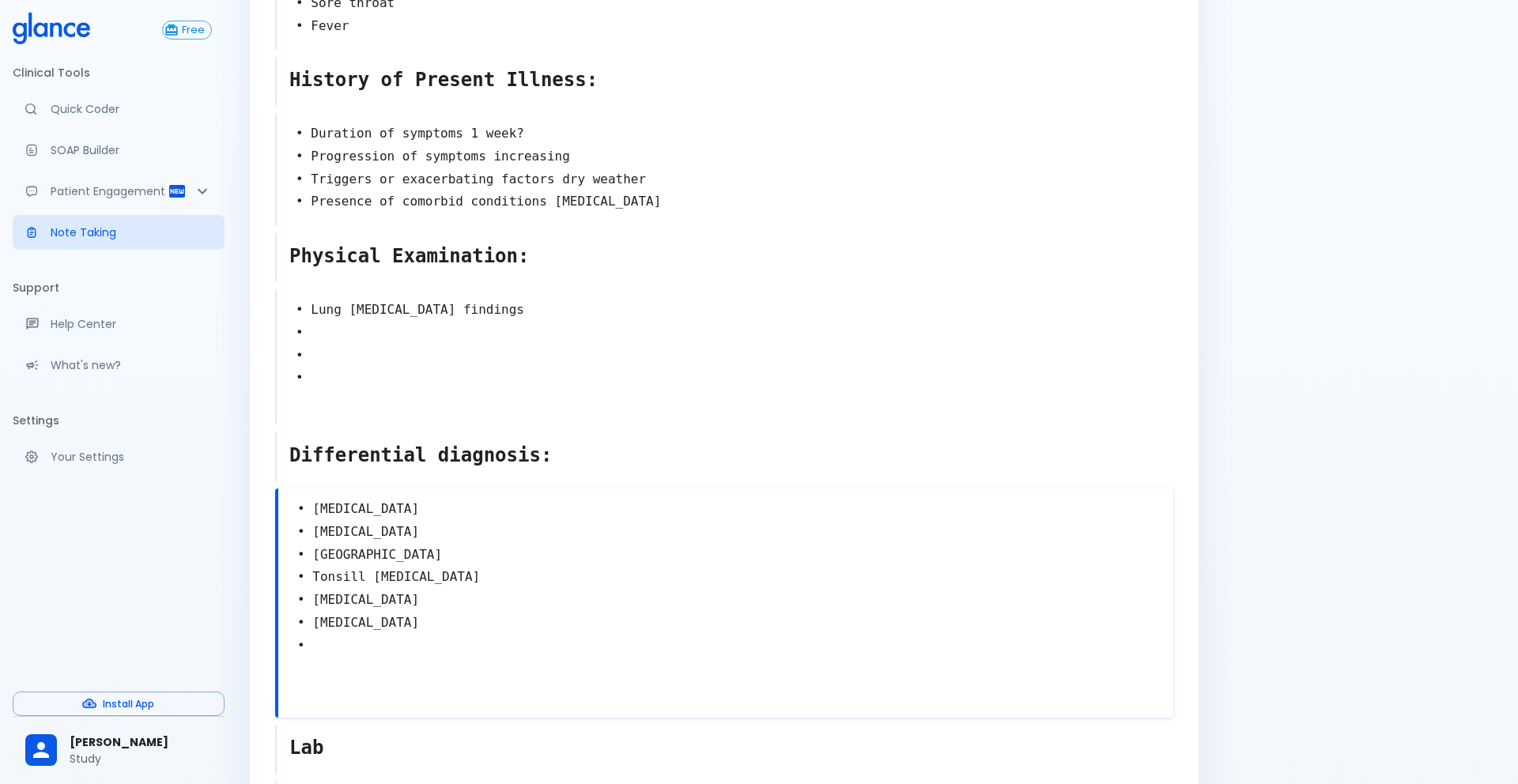
type textarea "• Acute bronchitis • Upper respiratory infection • Pneumonia • Tonsill Tonsilli…"
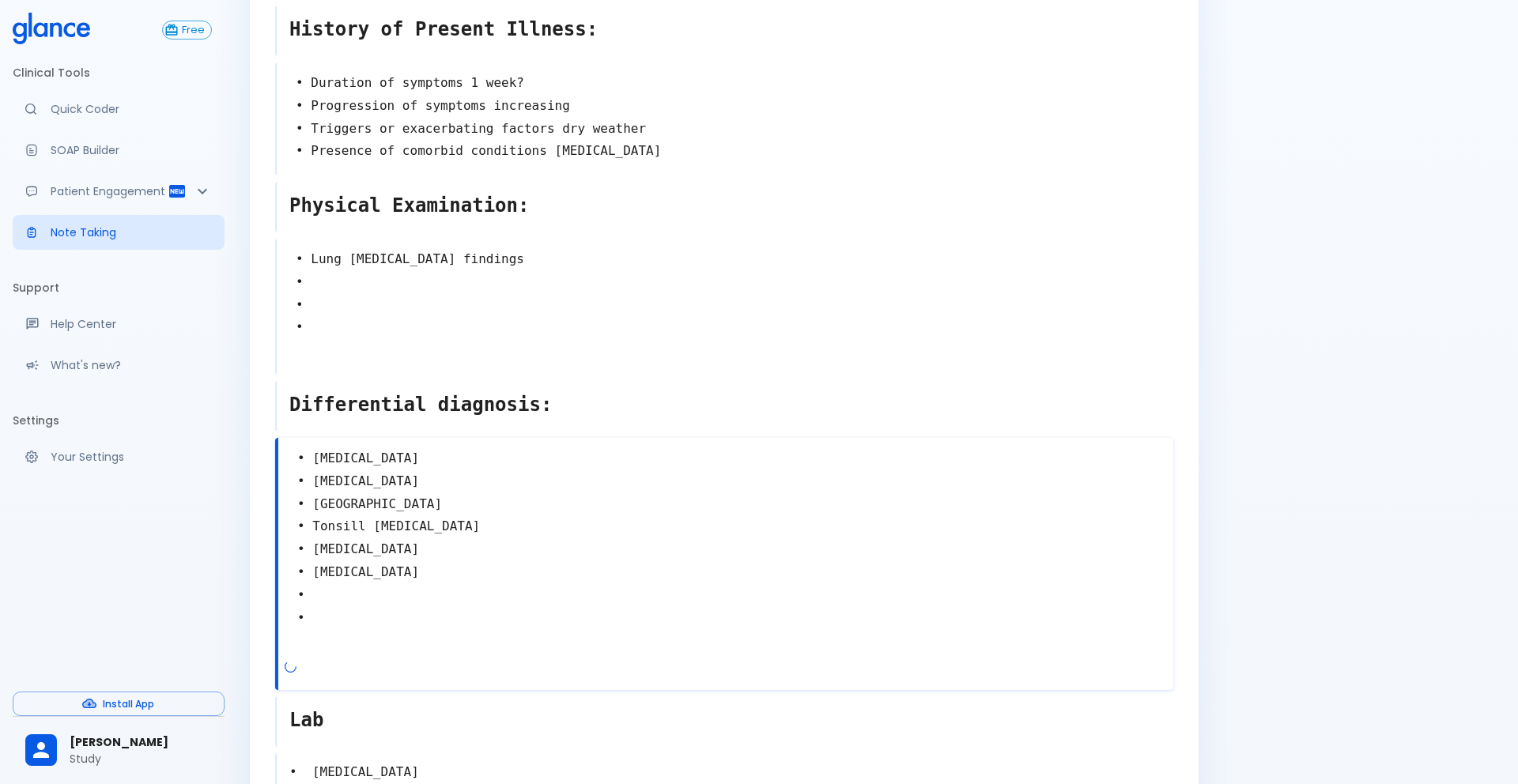
scroll to position [311, 0]
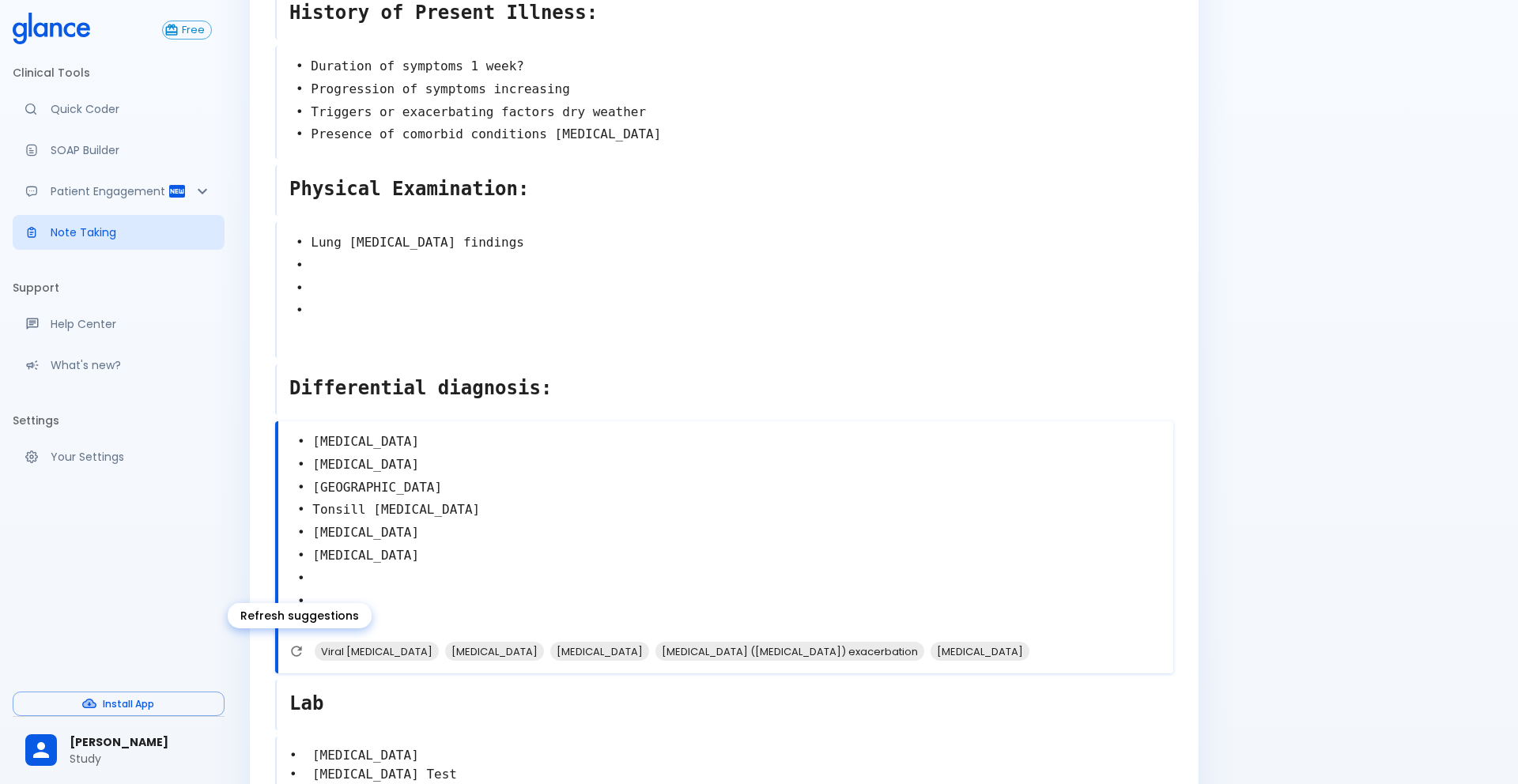
click at [299, 641] on icon "Refresh suggestions" at bounding box center [297, 651] width 11 height 11
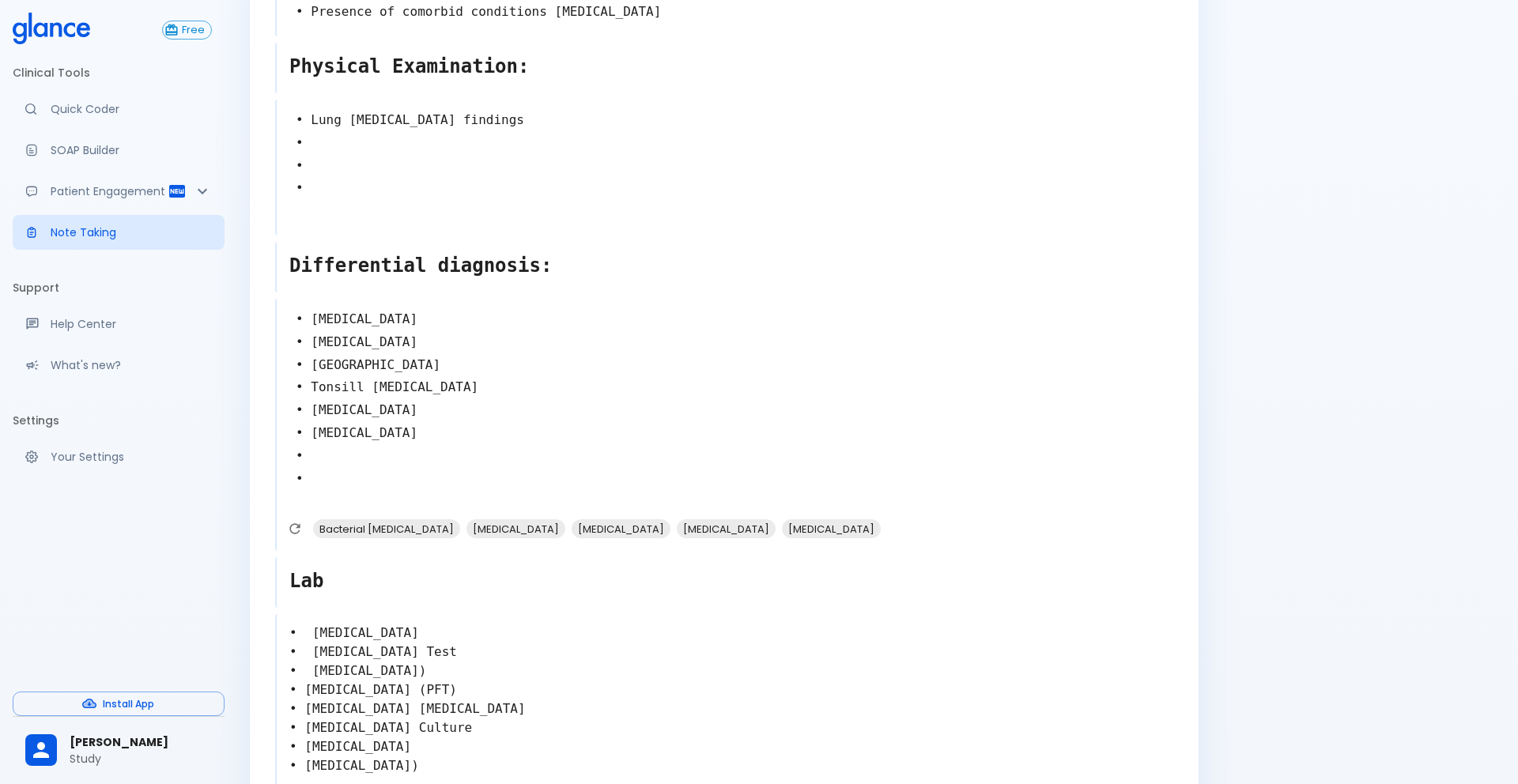
scroll to position [0, 0]
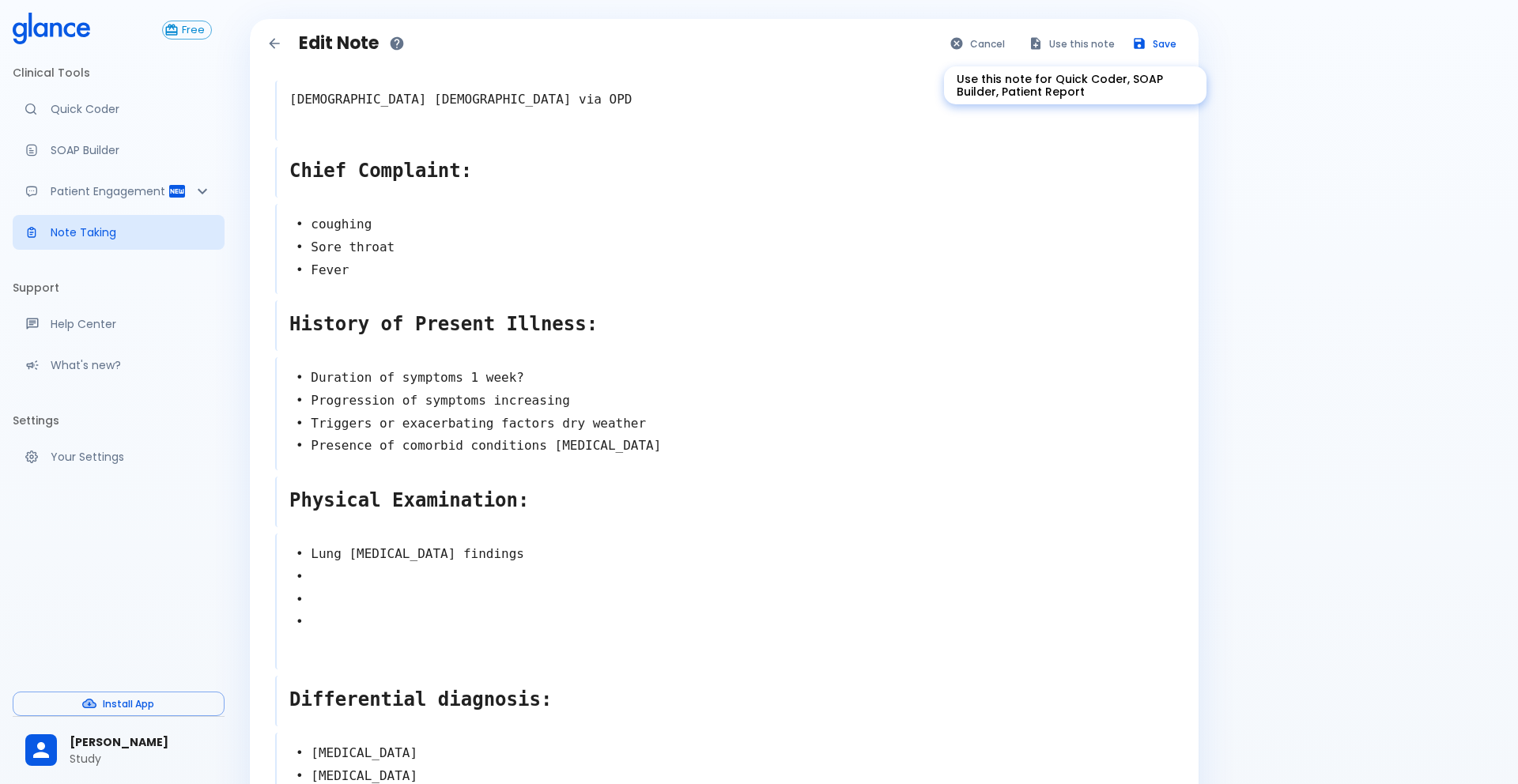
click at [1071, 53] on button "Use this note" at bounding box center [1072, 44] width 104 height 23
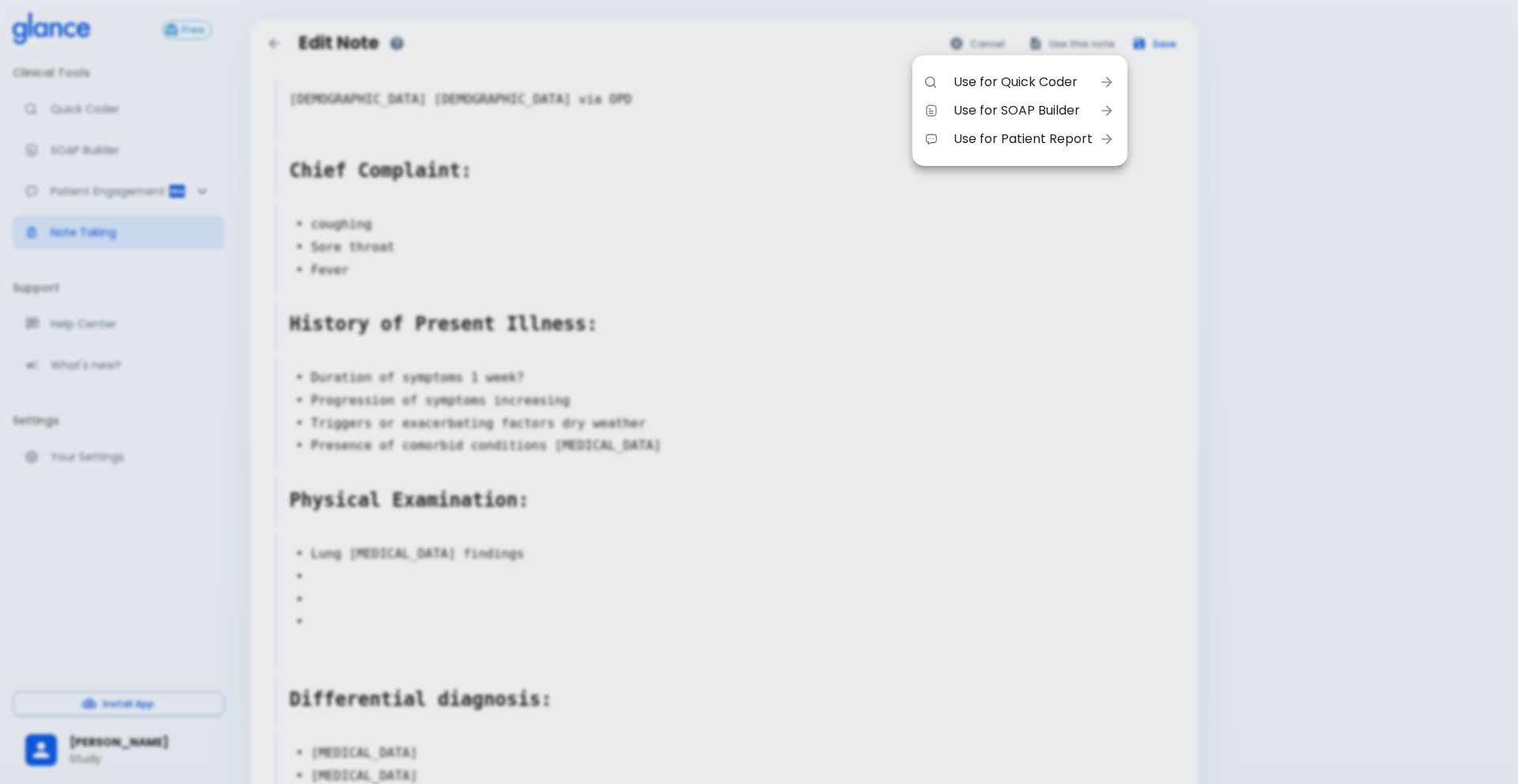
click at [1040, 110] on span "Use for SOAP Builder" at bounding box center [1022, 110] width 140 height 19
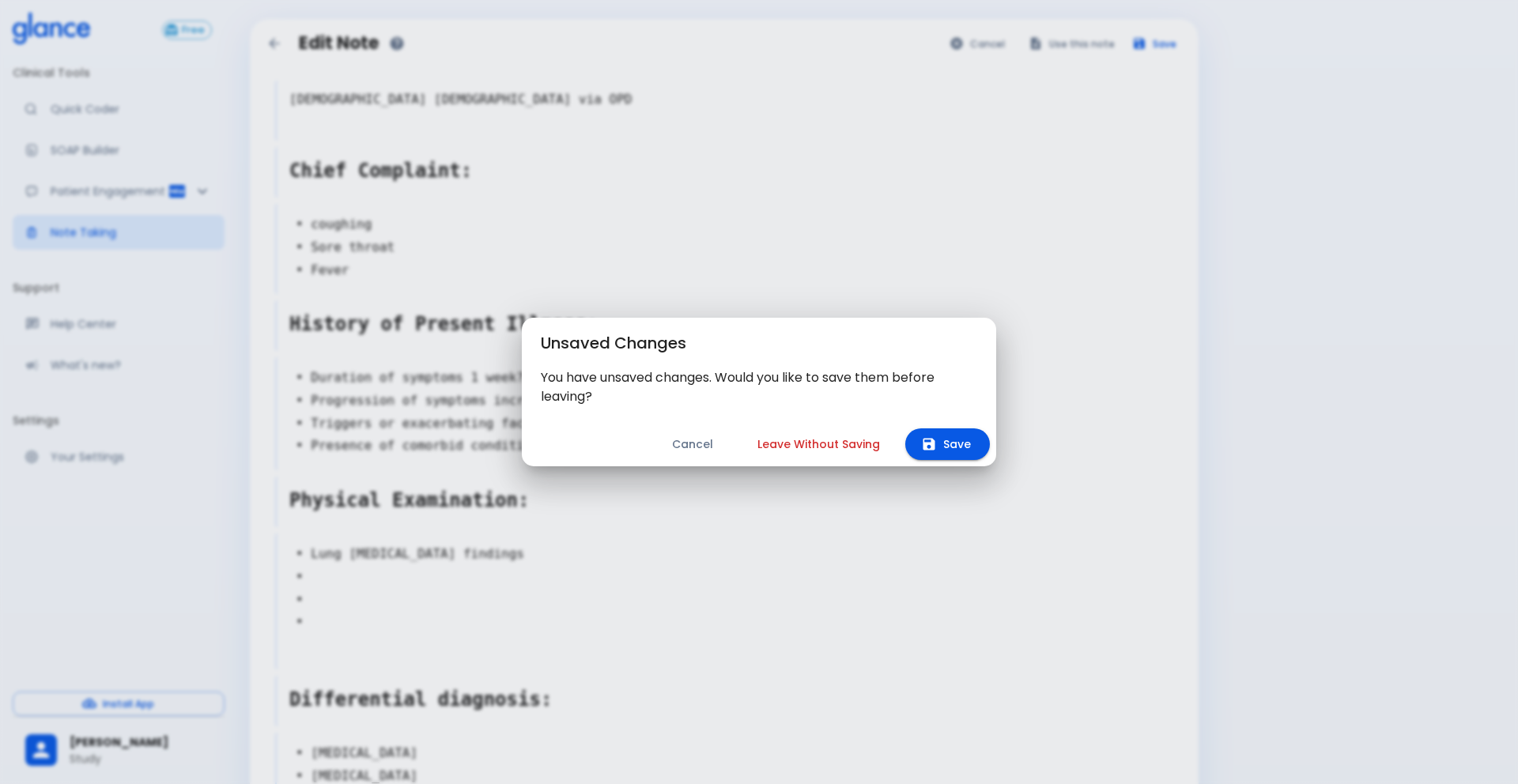
click at [844, 439] on button "Leave Without Saving" at bounding box center [818, 444] width 161 height 32
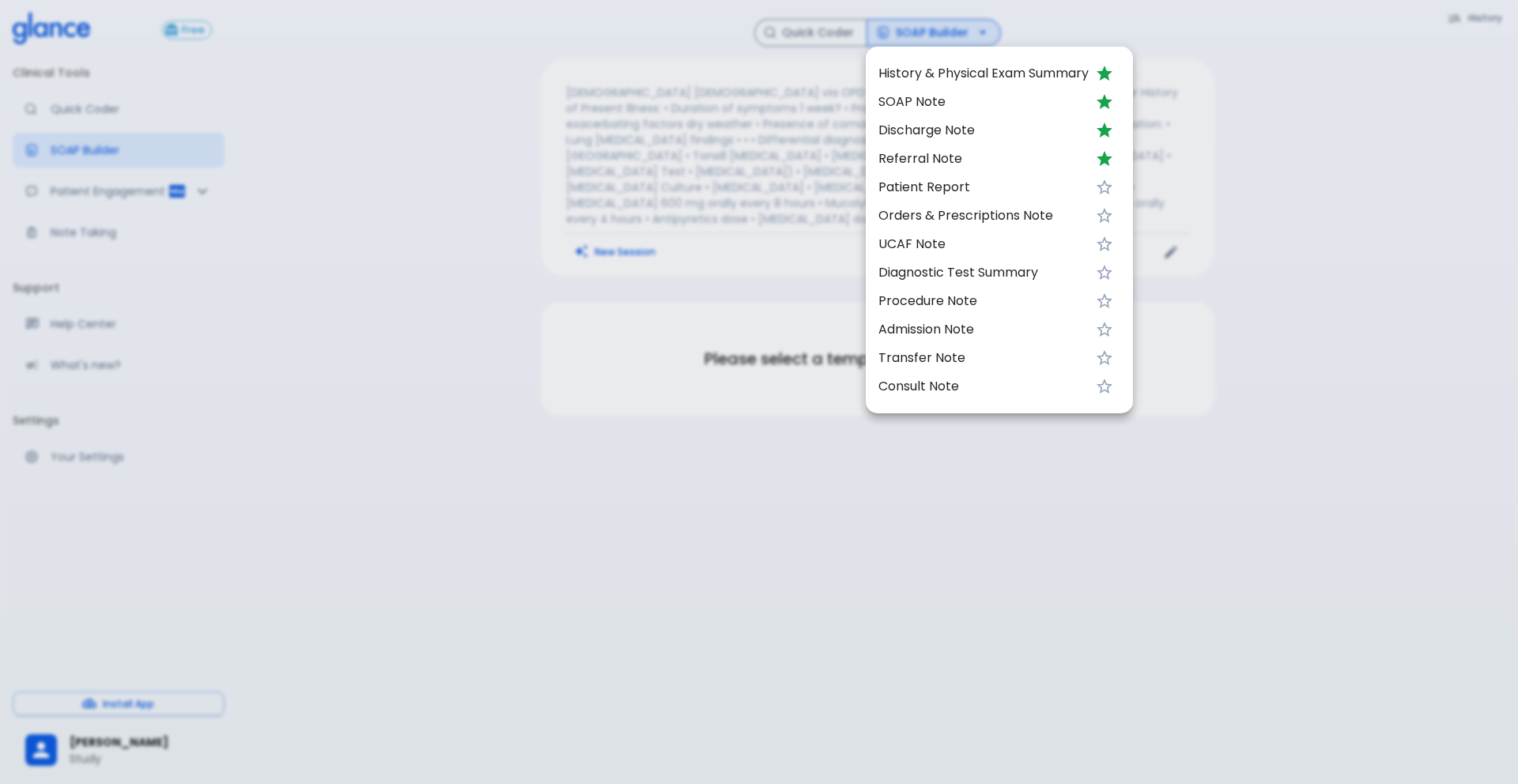
click at [954, 126] on span "Discharge Note" at bounding box center [984, 131] width 211 height 19
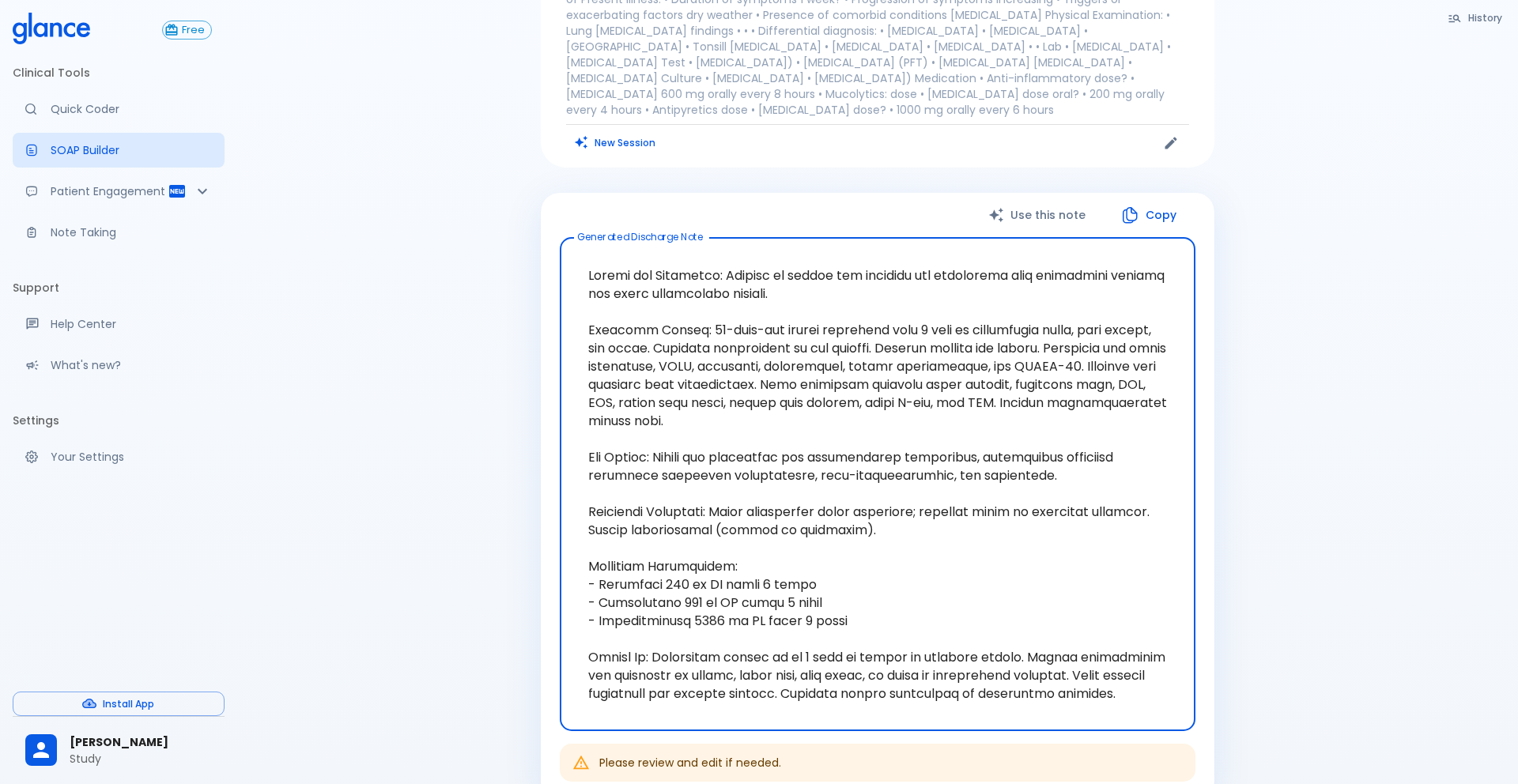
scroll to position [110, 0]
click at [1064, 357] on textarea at bounding box center [877, 482] width 613 height 467
click at [1137, 202] on button "Copy" at bounding box center [1150, 213] width 91 height 32
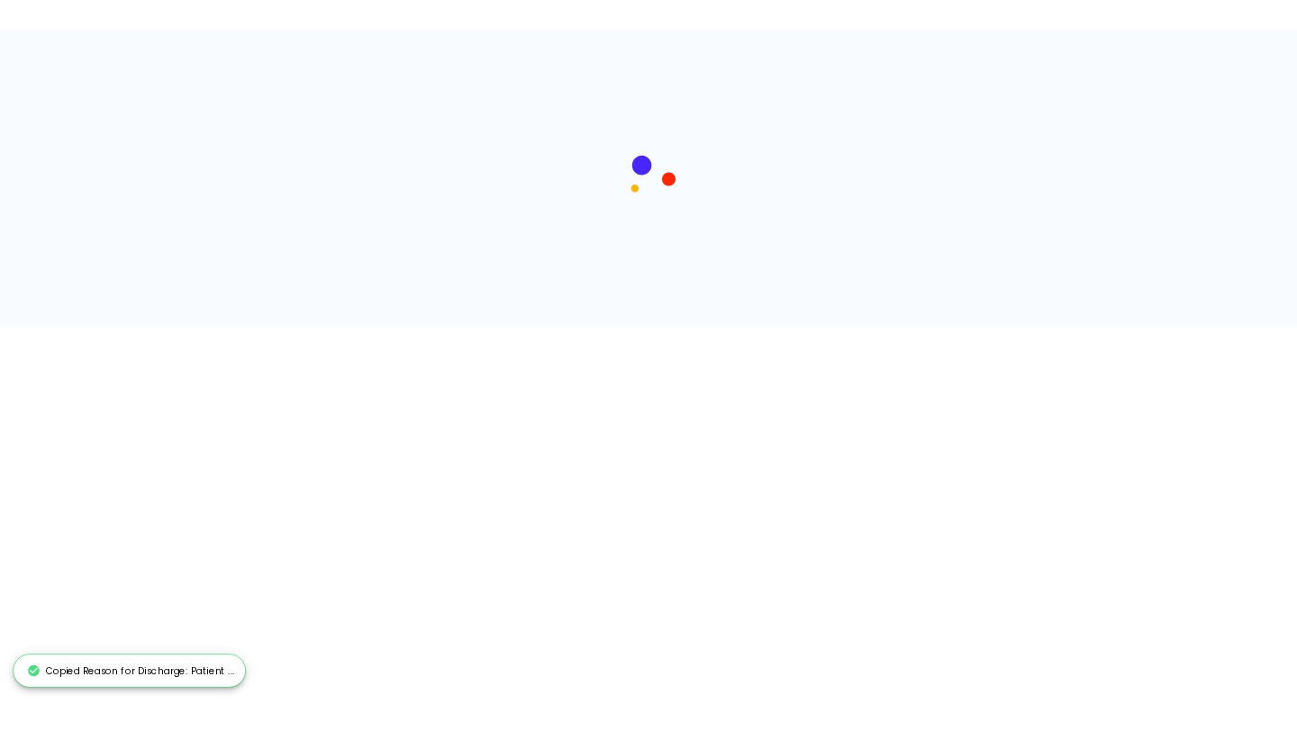
scroll to position [0, 0]
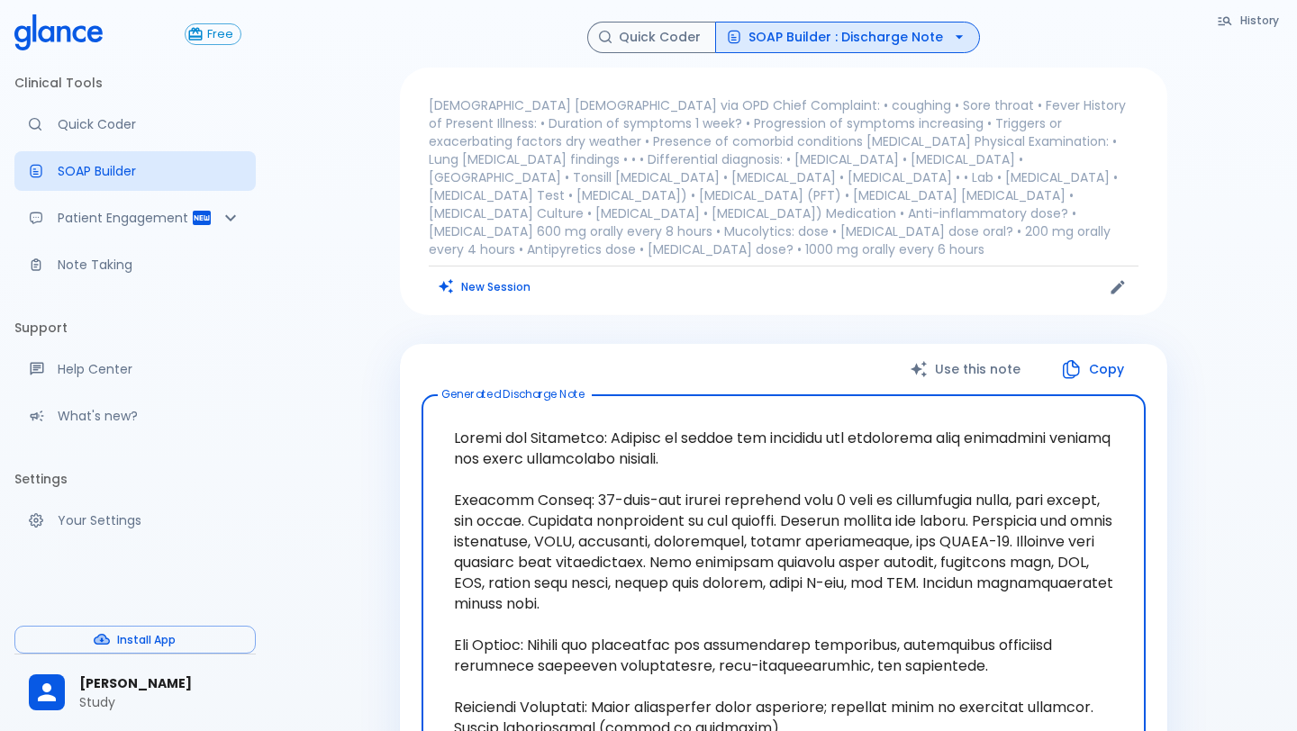
click at [881, 40] on button "SOAP Builder : Discharge Note" at bounding box center [847, 38] width 265 height 32
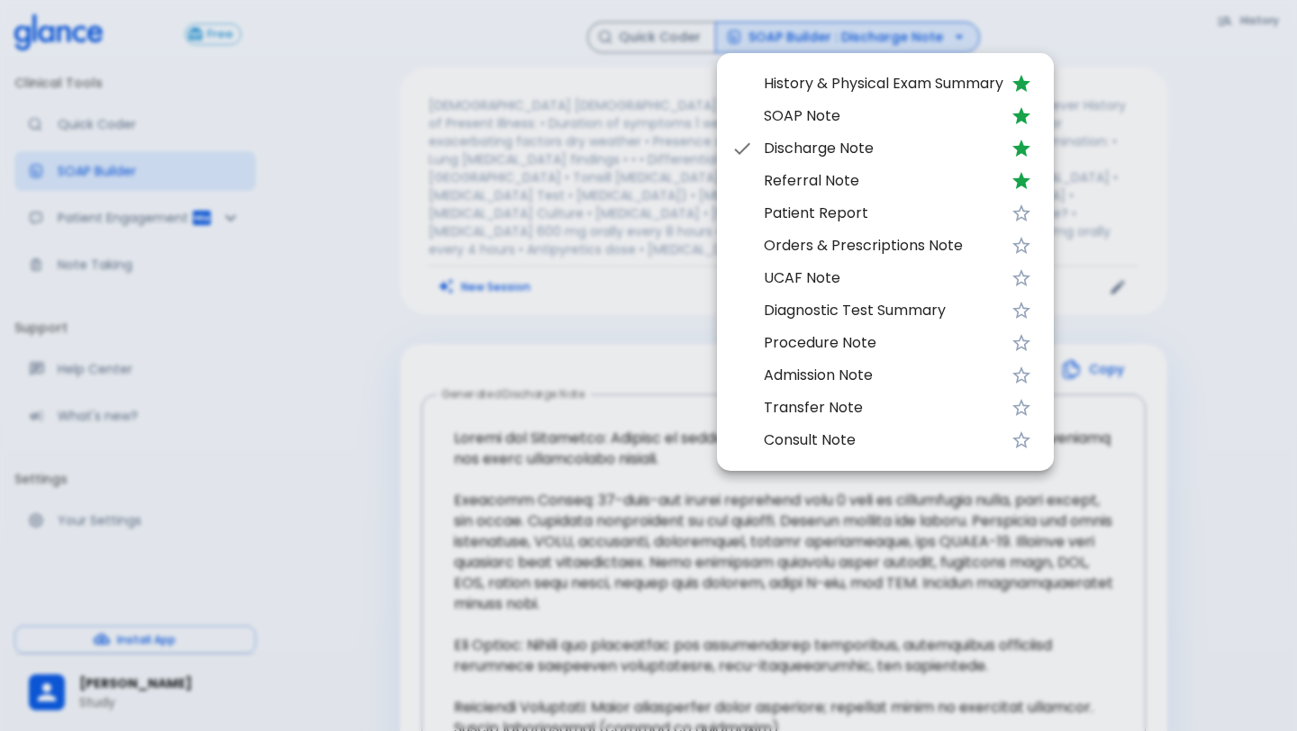
click at [867, 219] on span "Patient Report" at bounding box center [884, 214] width 240 height 22
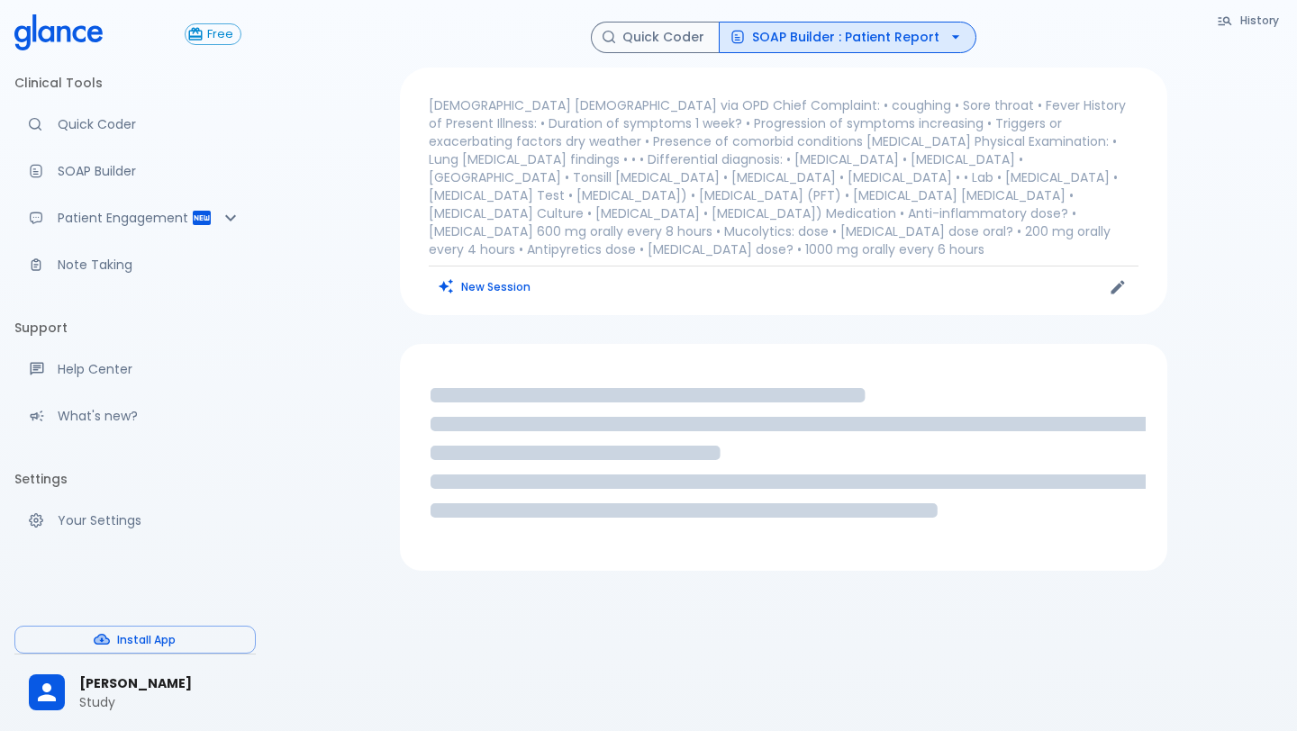
scroll to position [43, 0]
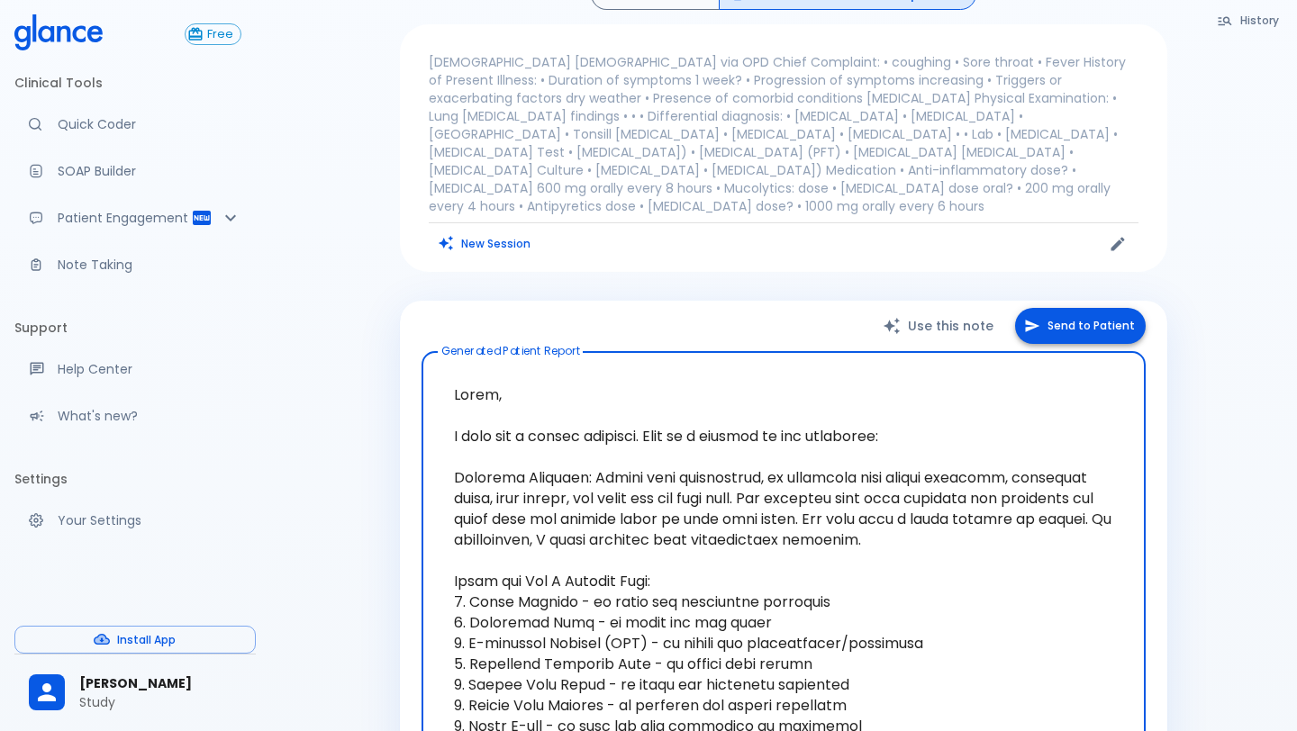
click at [1069, 323] on button "Send to Patient" at bounding box center [1080, 326] width 131 height 37
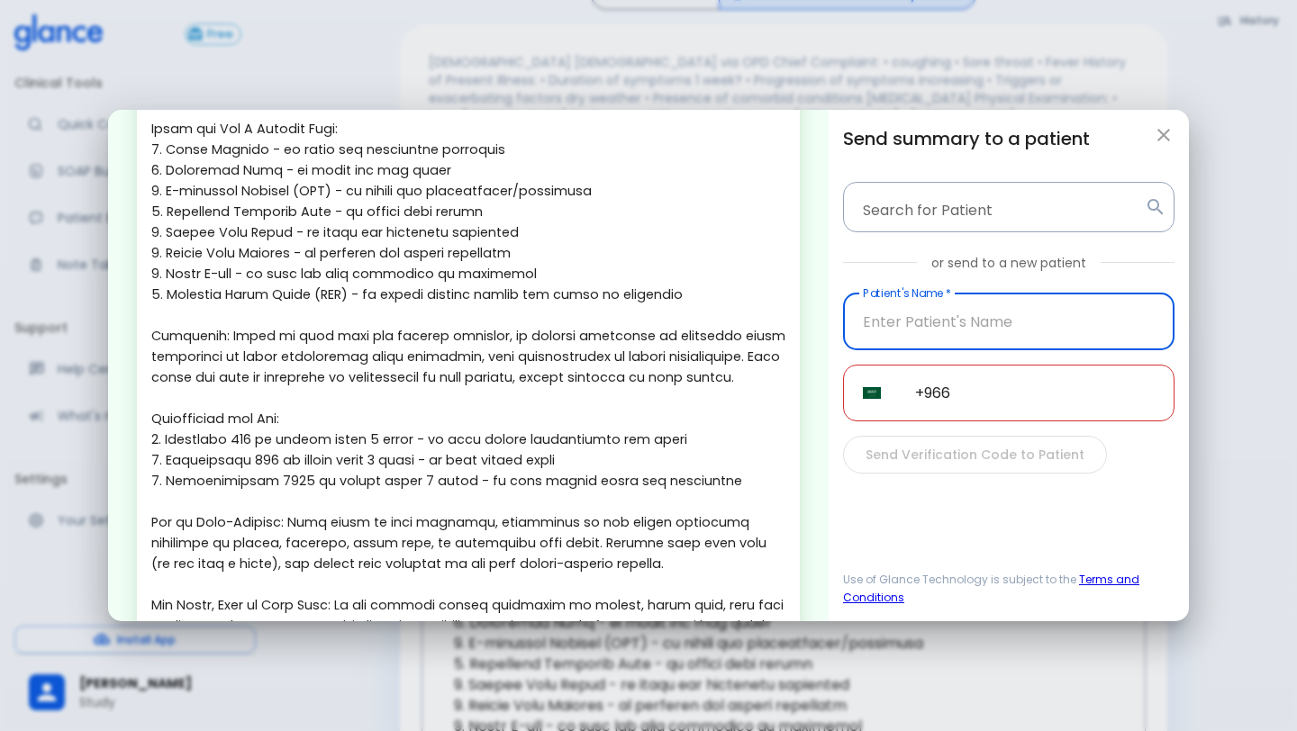
scroll to position [492, 0]
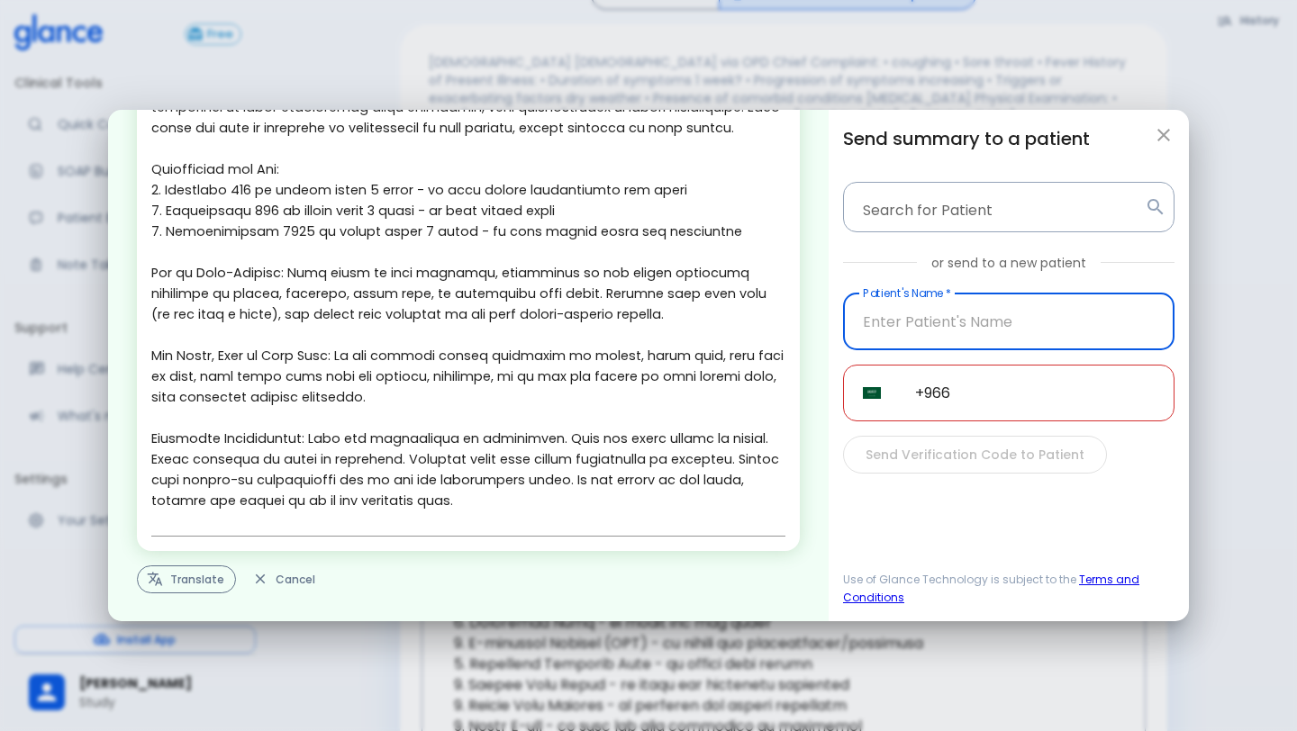
click at [159, 568] on button "Translate" at bounding box center [186, 580] width 99 height 28
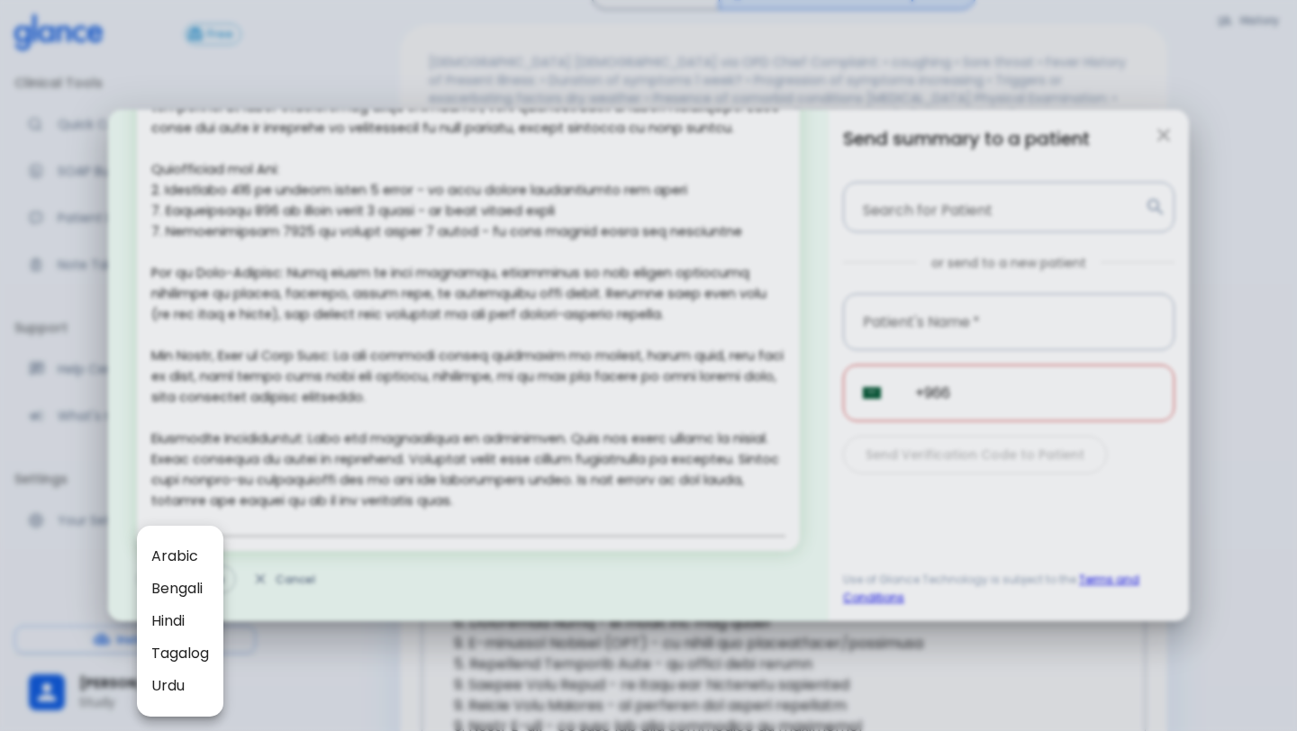
click at [163, 550] on span "Arabic" at bounding box center [180, 557] width 58 height 22
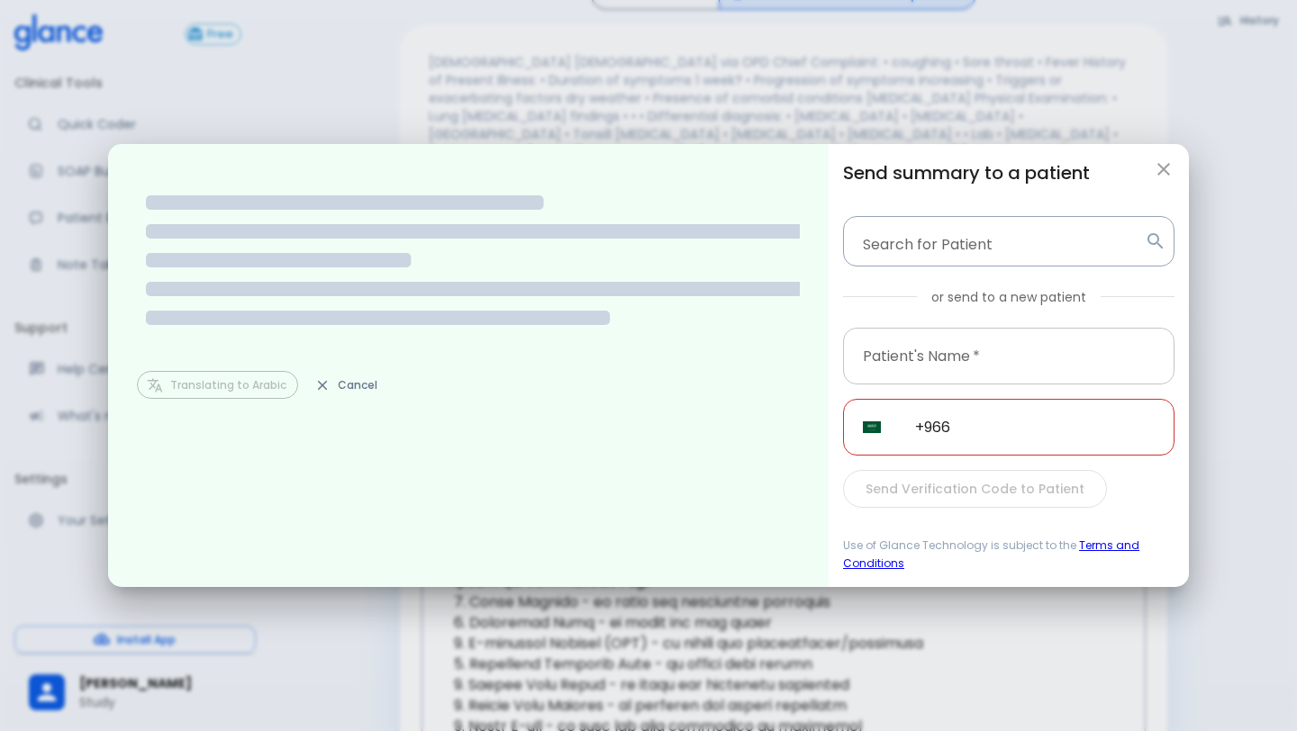
click at [1001, 359] on input "text" at bounding box center [1009, 356] width 332 height 57
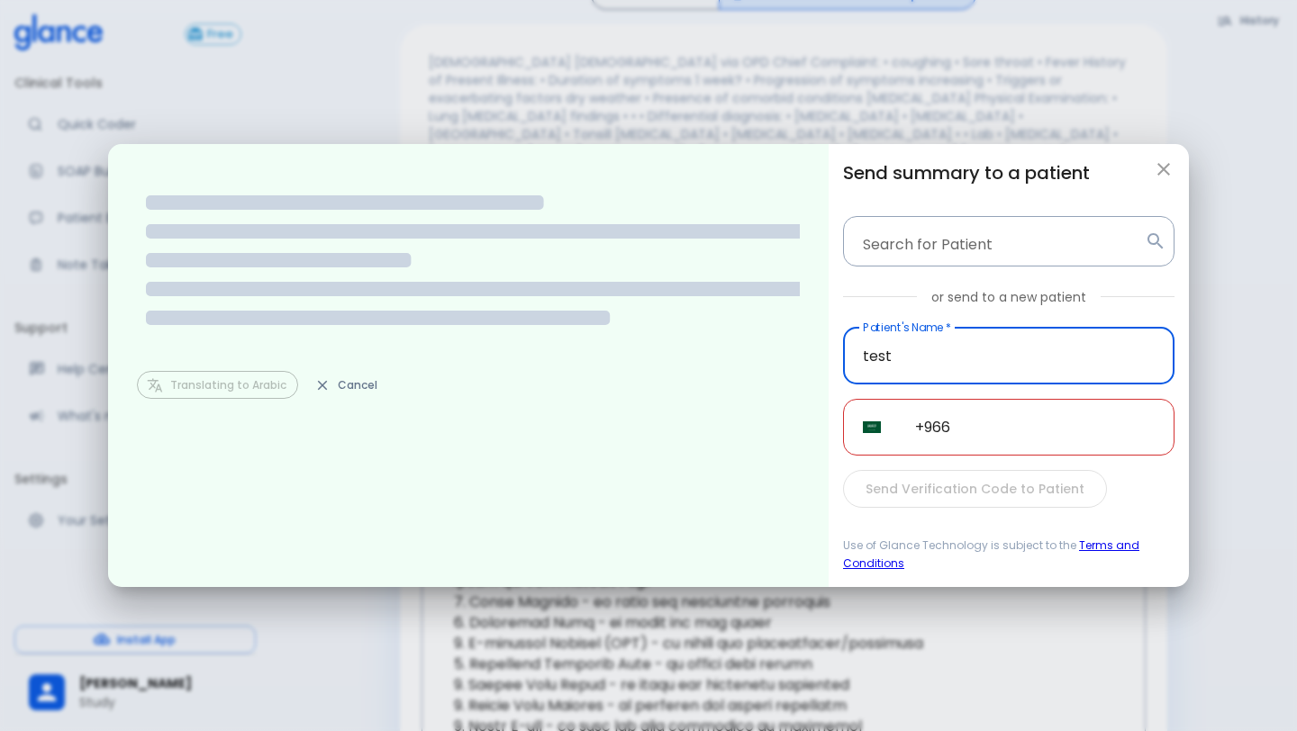
type input "test"
click at [1033, 430] on input "+966" at bounding box center [1034, 427] width 279 height 57
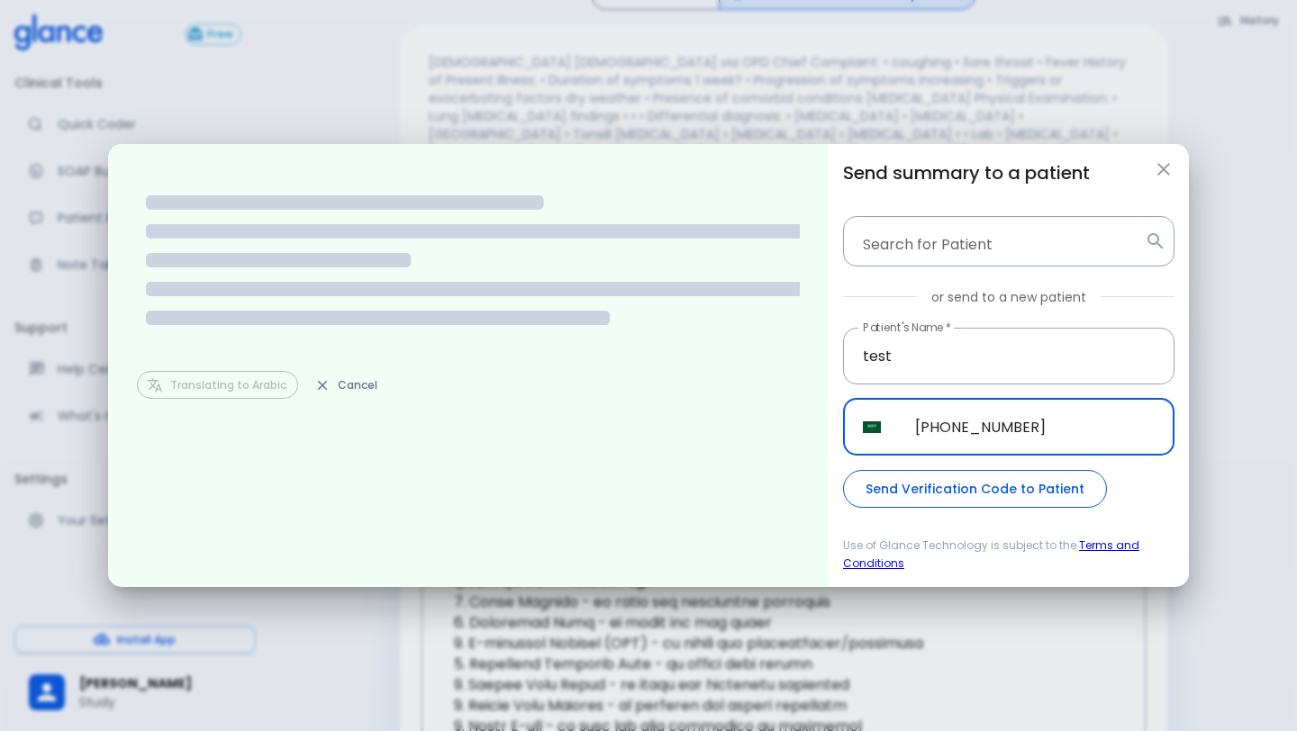
type input "[PHONE_NUMBER]"
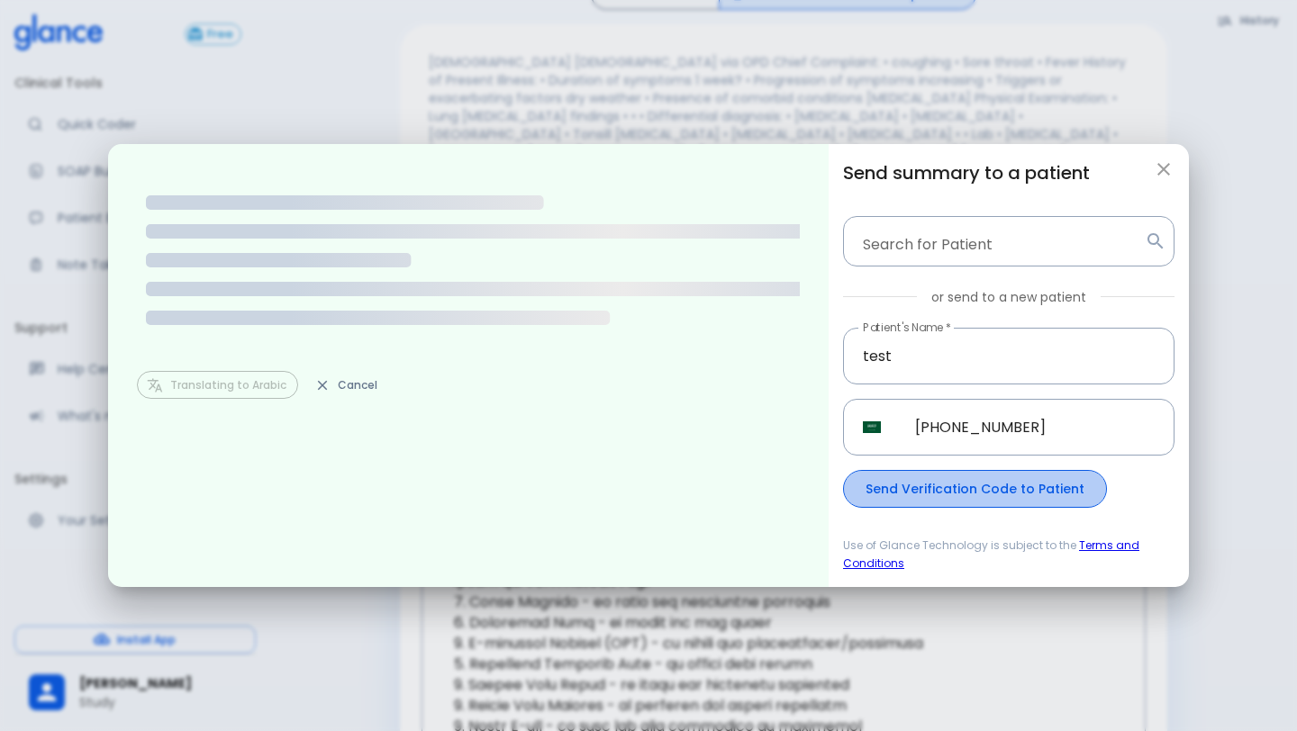
click at [1040, 495] on button "Send Verification Code to Patient" at bounding box center [975, 489] width 264 height 39
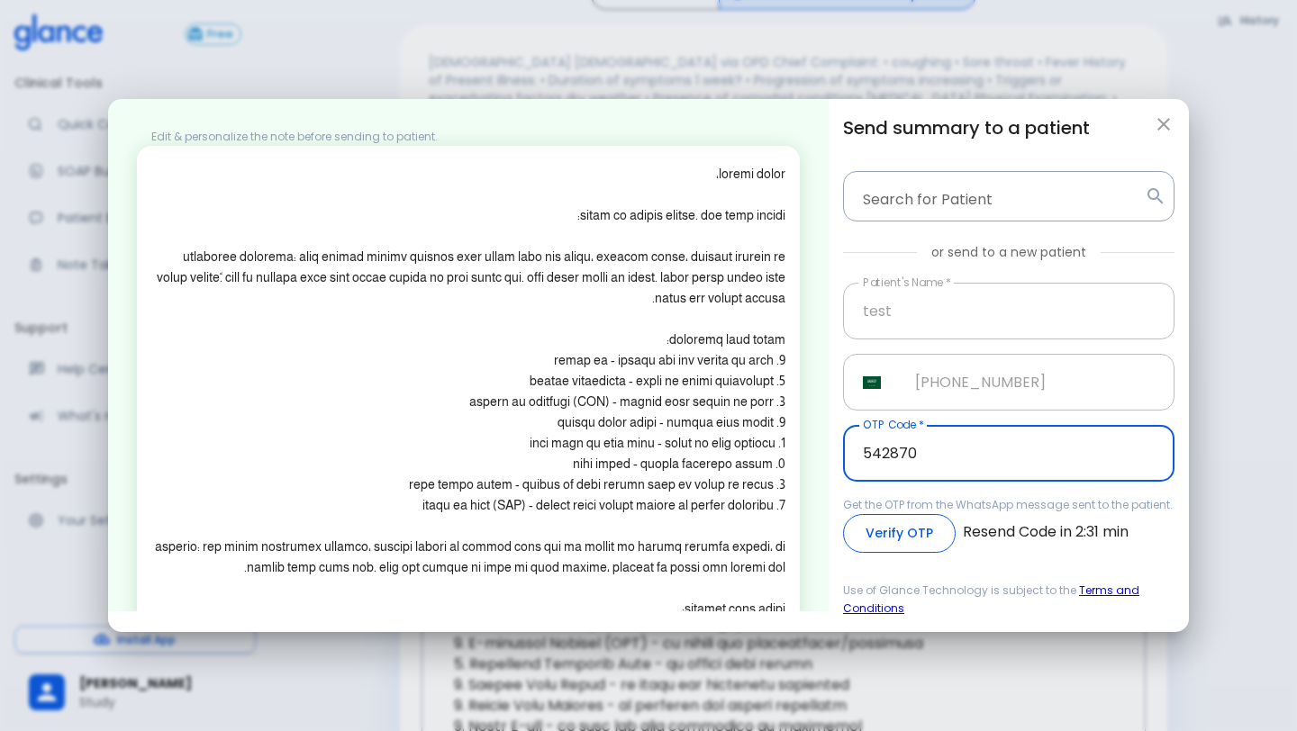
type input "542870"
click at [934, 538] on button "Verify OTP" at bounding box center [899, 533] width 113 height 39
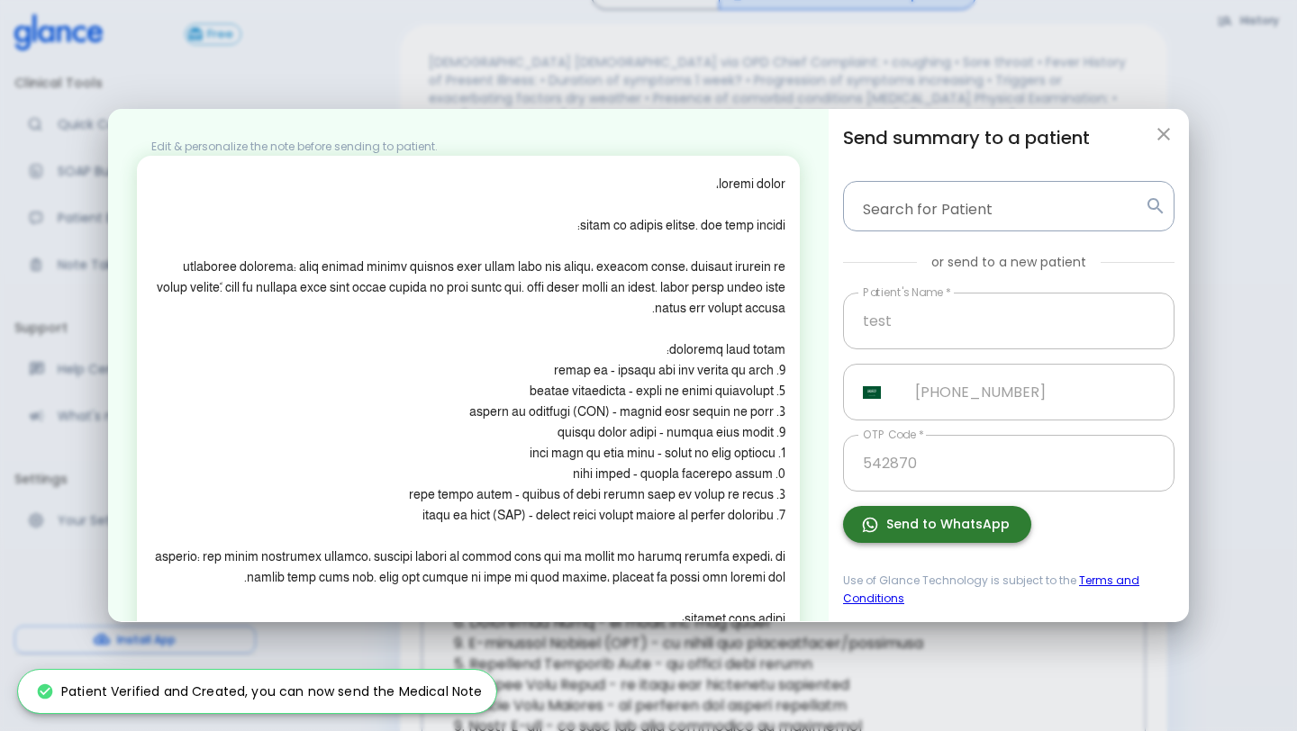
click at [928, 514] on button "Send to WhatsApp" at bounding box center [937, 524] width 188 height 37
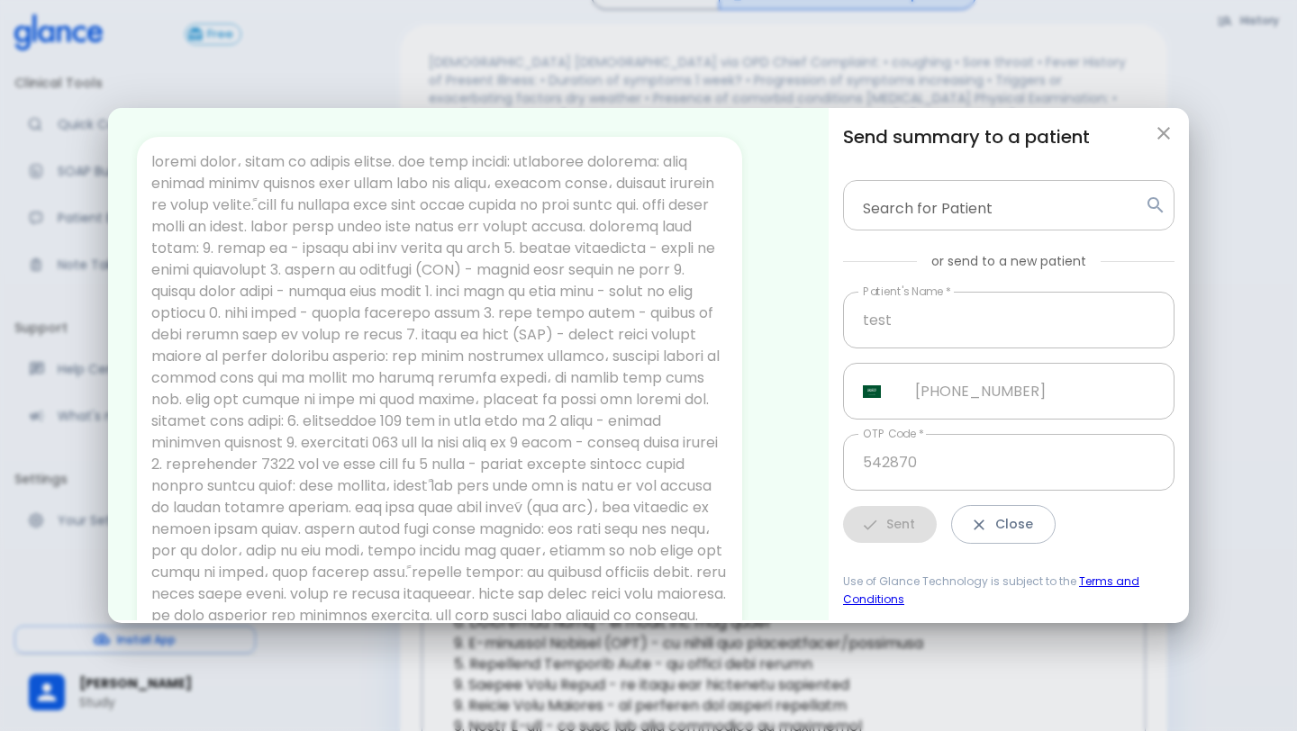
click at [1157, 201] on icon at bounding box center [1156, 206] width 22 height 22
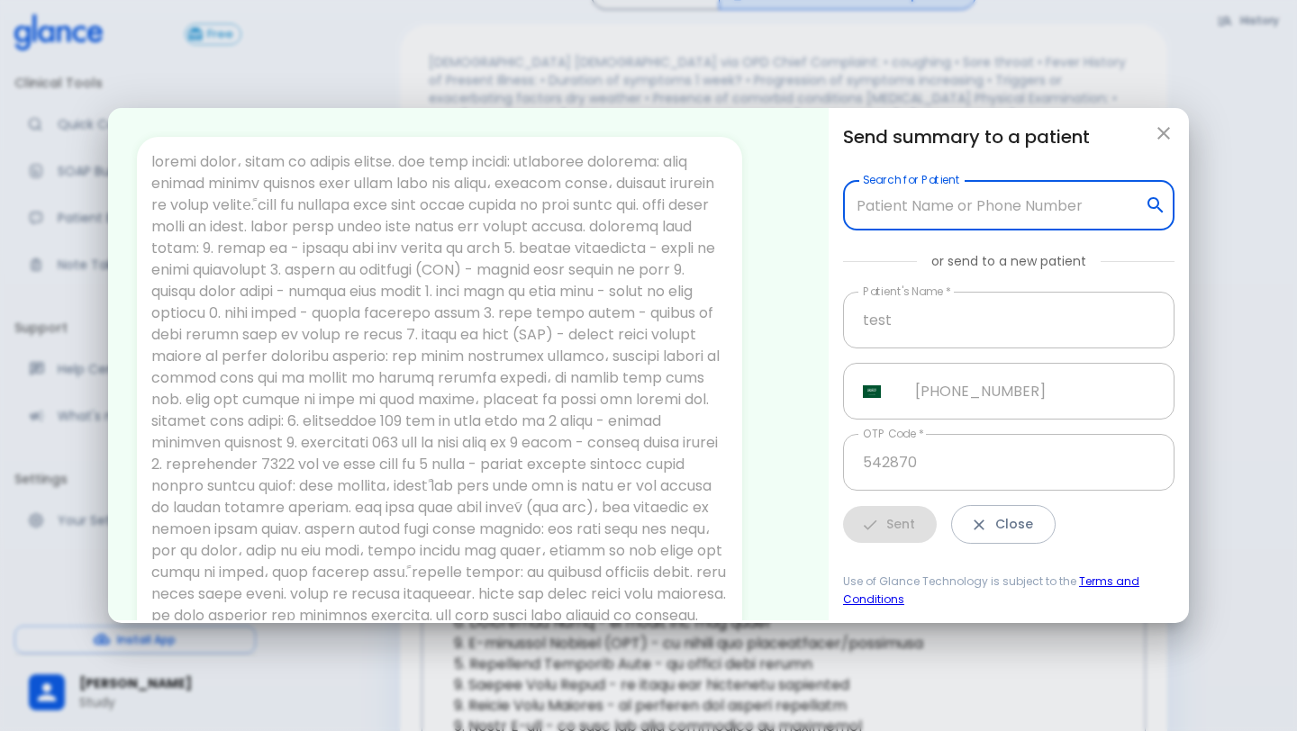
click at [1096, 201] on input "Search for Patient" at bounding box center [994, 205] width 286 height 34
click at [1052, 279] on li "test ([PHONE_NUMBER])" at bounding box center [1009, 268] width 332 height 32
type input "test ([PHONE_NUMBER])"
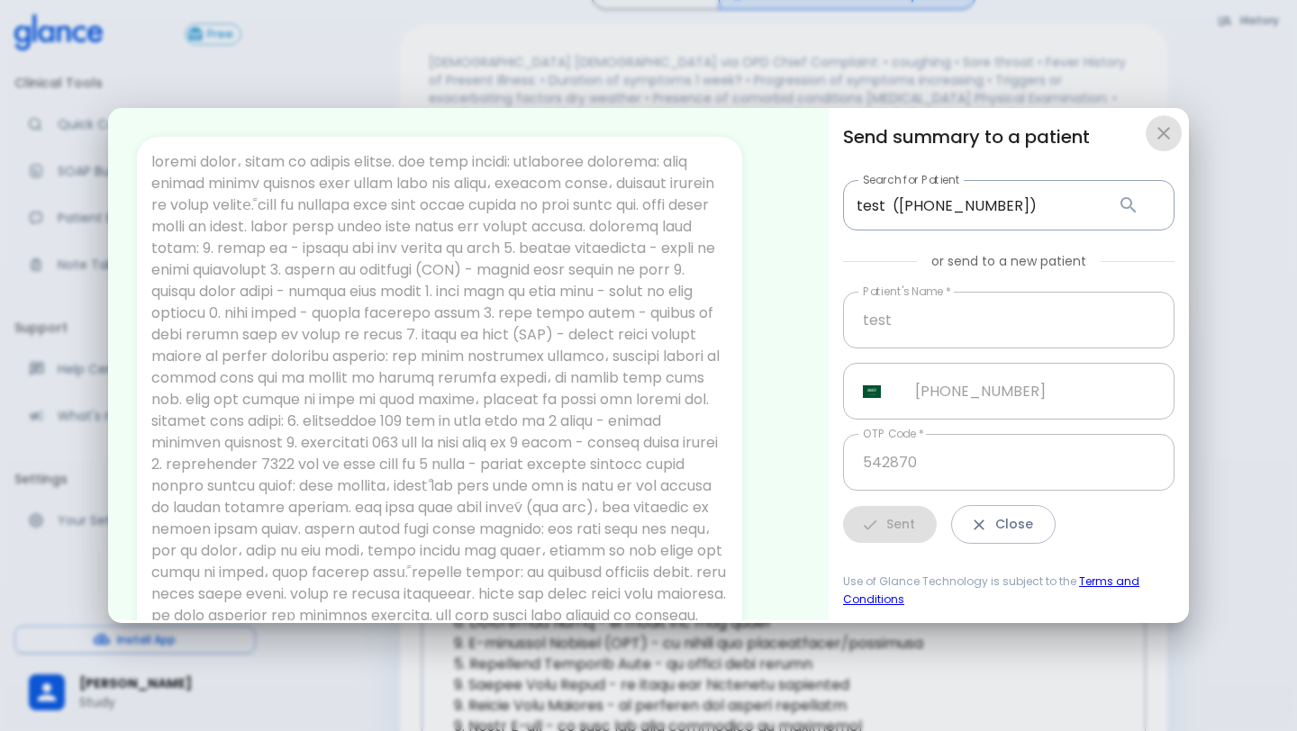
click at [1169, 137] on icon "button" at bounding box center [1164, 134] width 22 height 22
type input "+966"
